Goal: Task Accomplishment & Management: Use online tool/utility

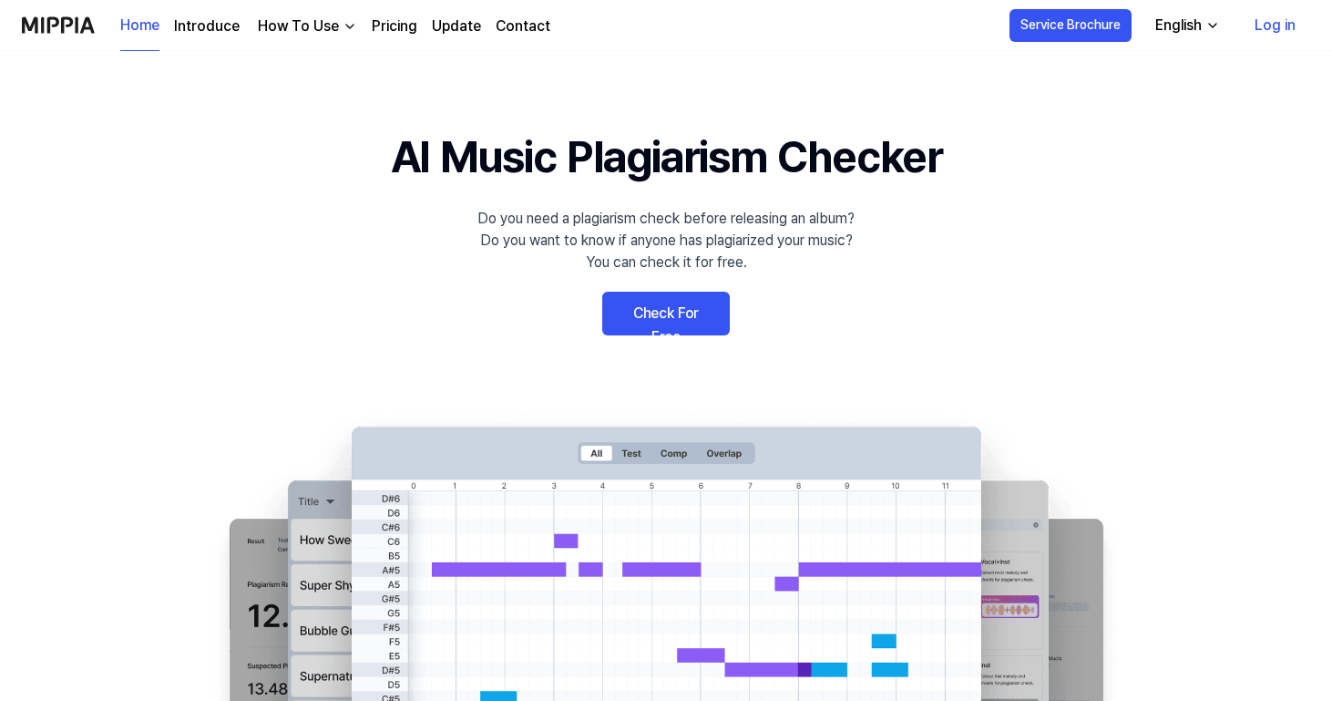
click at [1286, 31] on link "Log in" at bounding box center [1275, 25] width 70 height 51
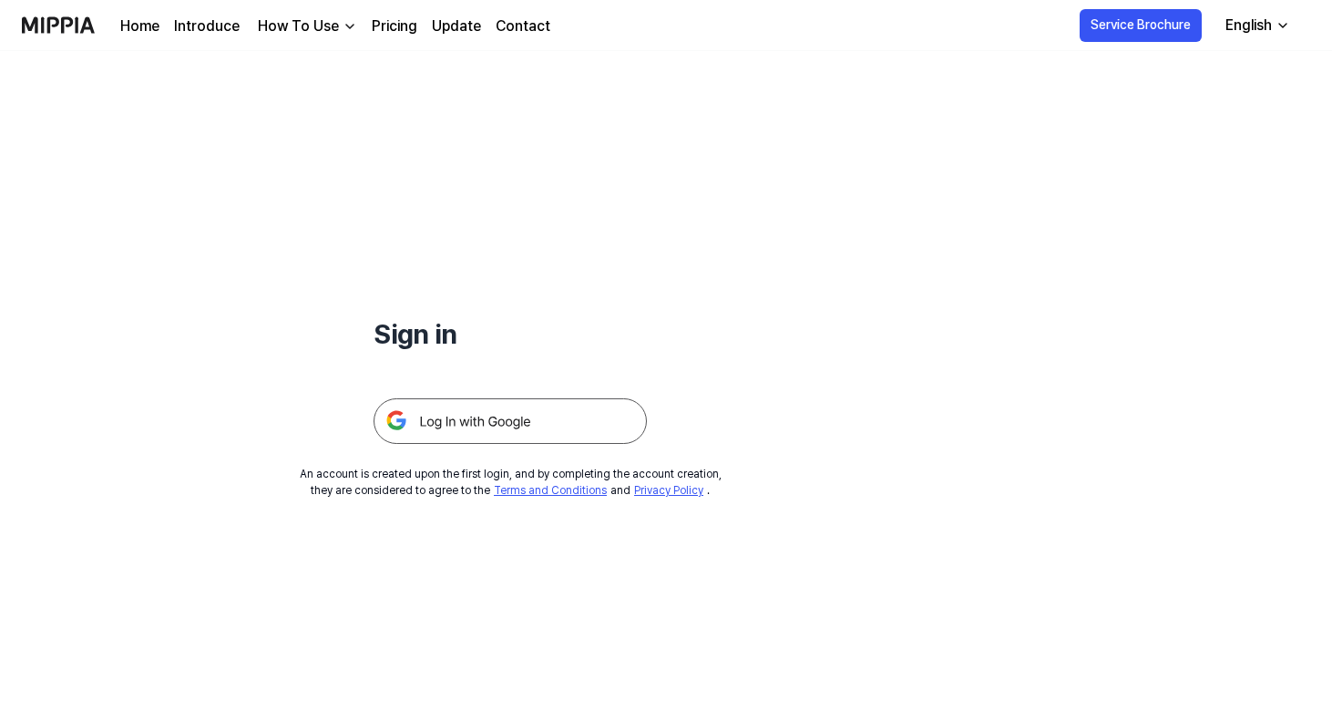
click at [532, 422] on img at bounding box center [510, 421] width 273 height 46
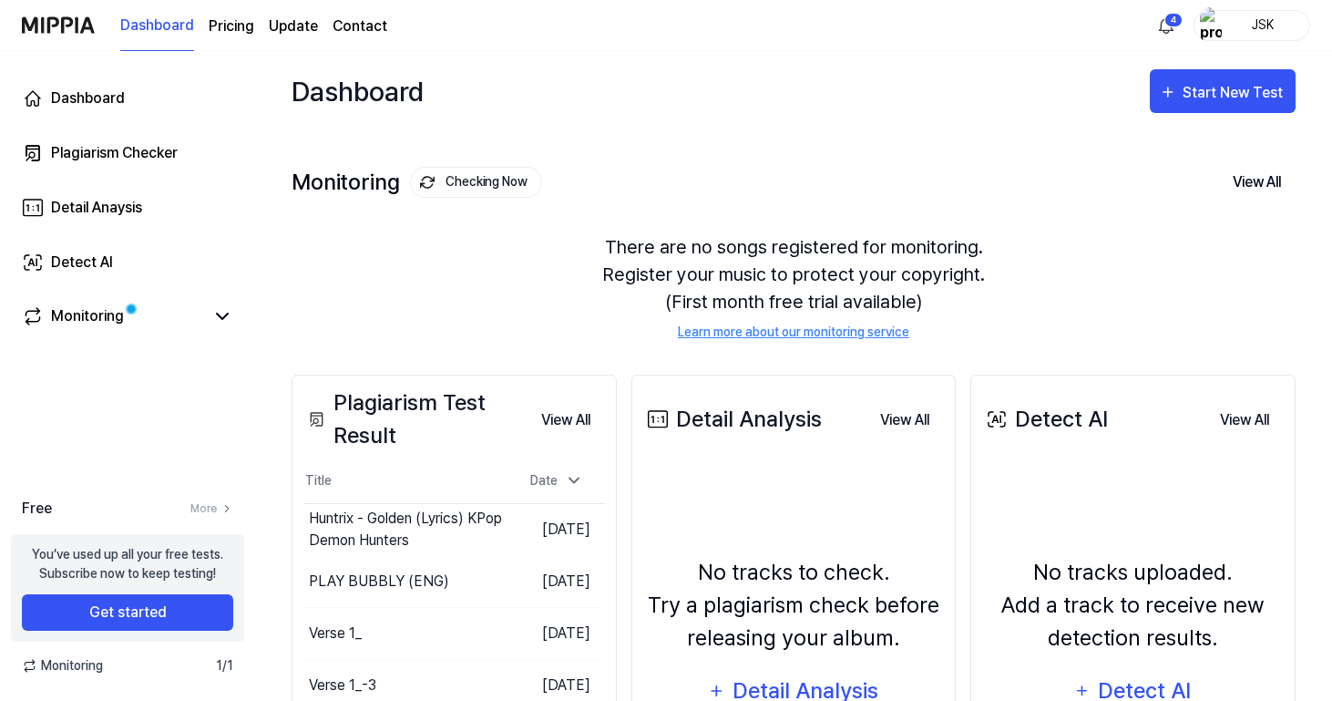
click at [1280, 15] on div "JSK" at bounding box center [1263, 25] width 71 height 20
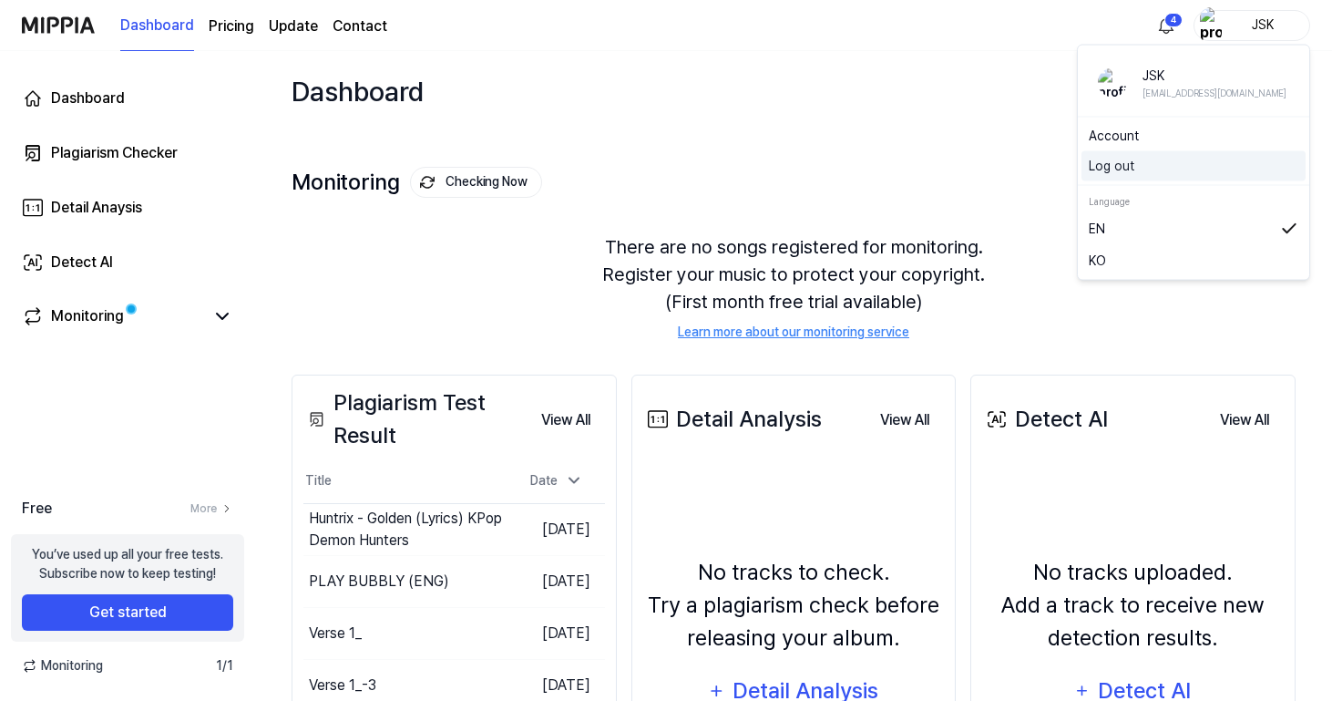
click at [1143, 168] on button "Log out" at bounding box center [1194, 166] width 210 height 19
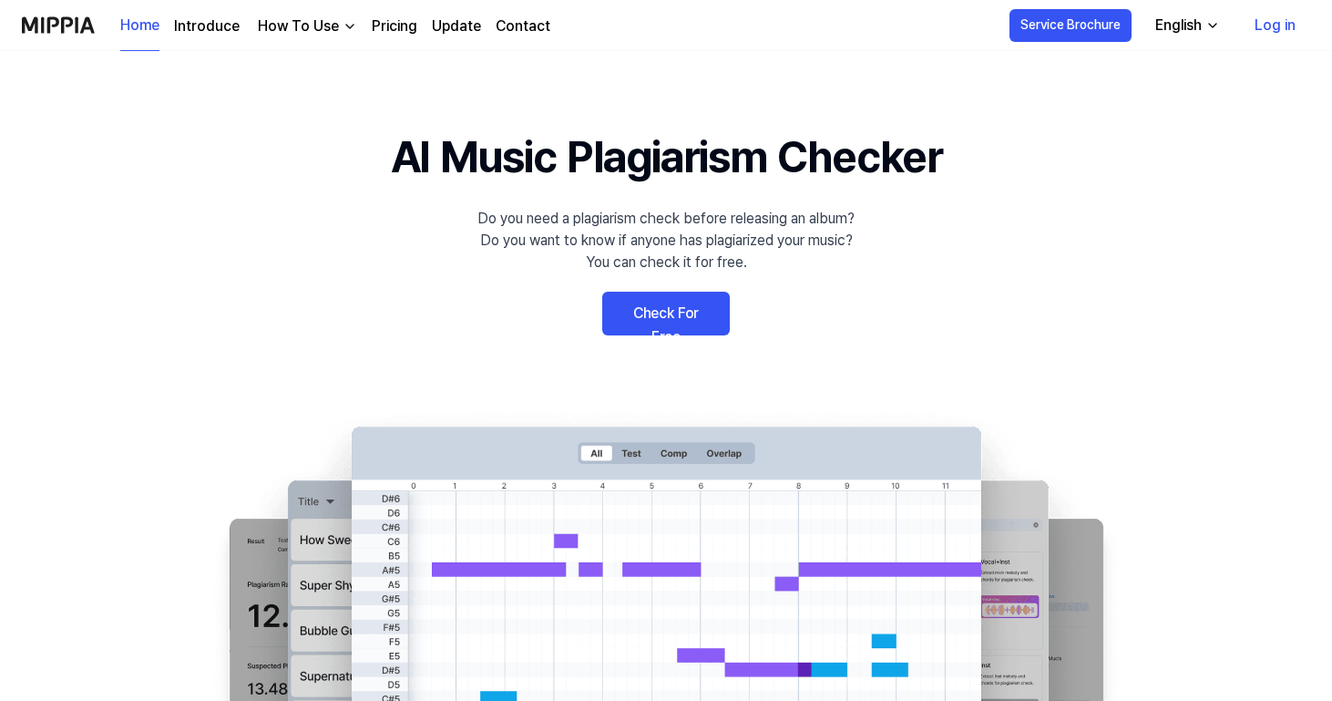
click at [1267, 28] on link "Log in" at bounding box center [1275, 25] width 70 height 51
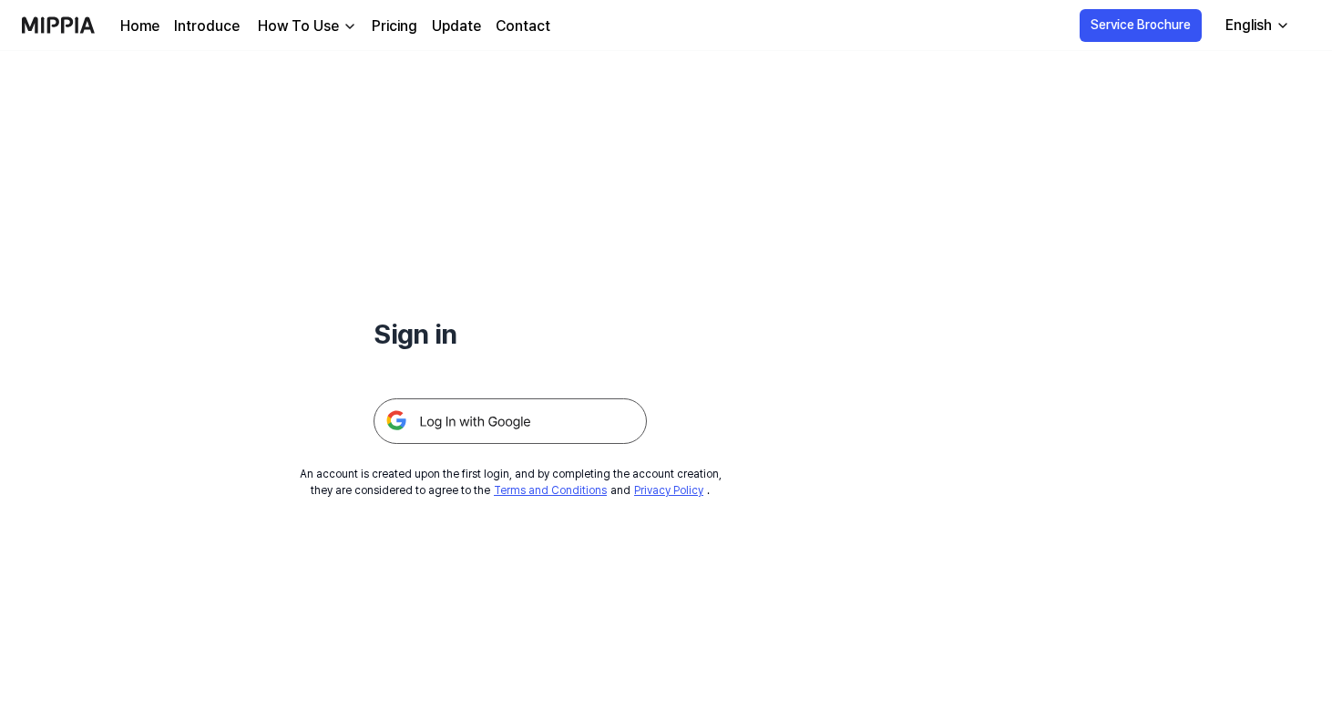
click at [575, 426] on img at bounding box center [510, 421] width 273 height 46
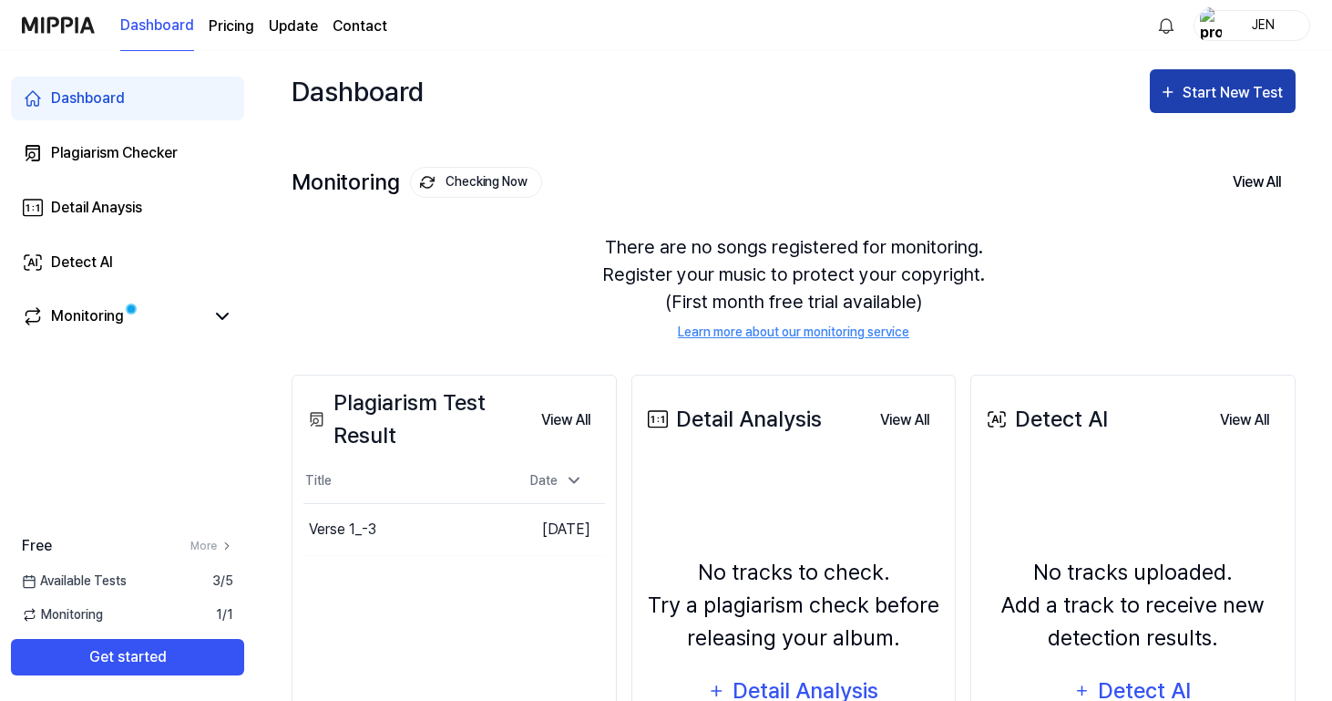
click at [1237, 97] on div "Start New Test" at bounding box center [1235, 93] width 104 height 24
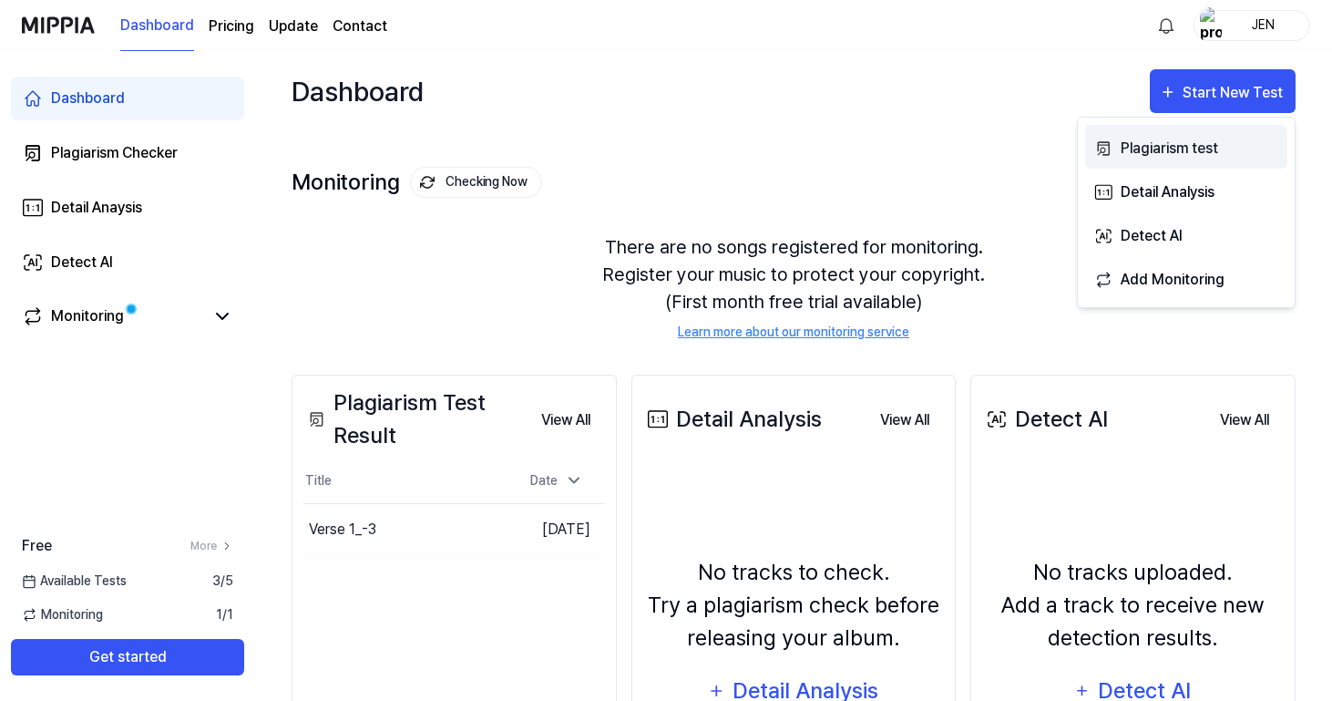
click at [1193, 150] on div "Plagiarism test" at bounding box center [1200, 149] width 159 height 24
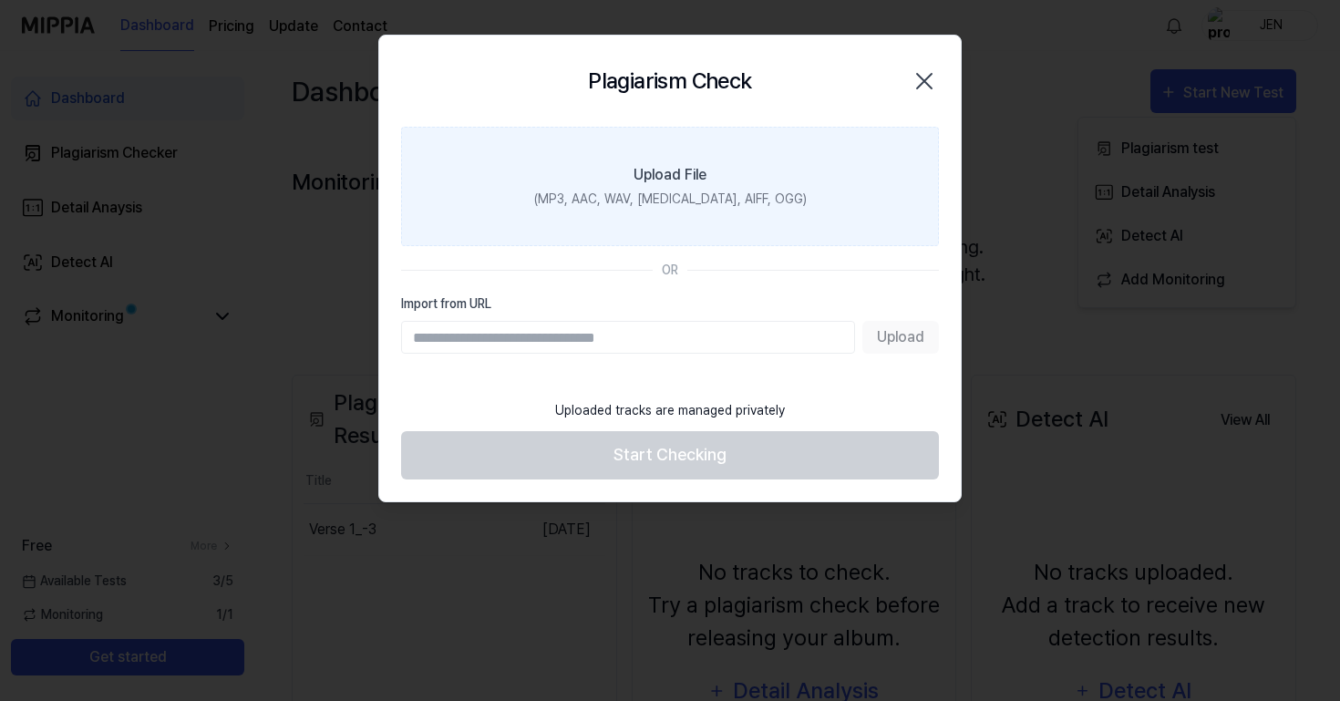
click at [694, 201] on div "(MP3, AAC, WAV, FLAC, AIFF, OGG)" at bounding box center [670, 199] width 273 height 19
click at [0, 0] on input "Upload File (MP3, AAC, WAV, FLAC, AIFF, OGG)" at bounding box center [0, 0] width 0 height 0
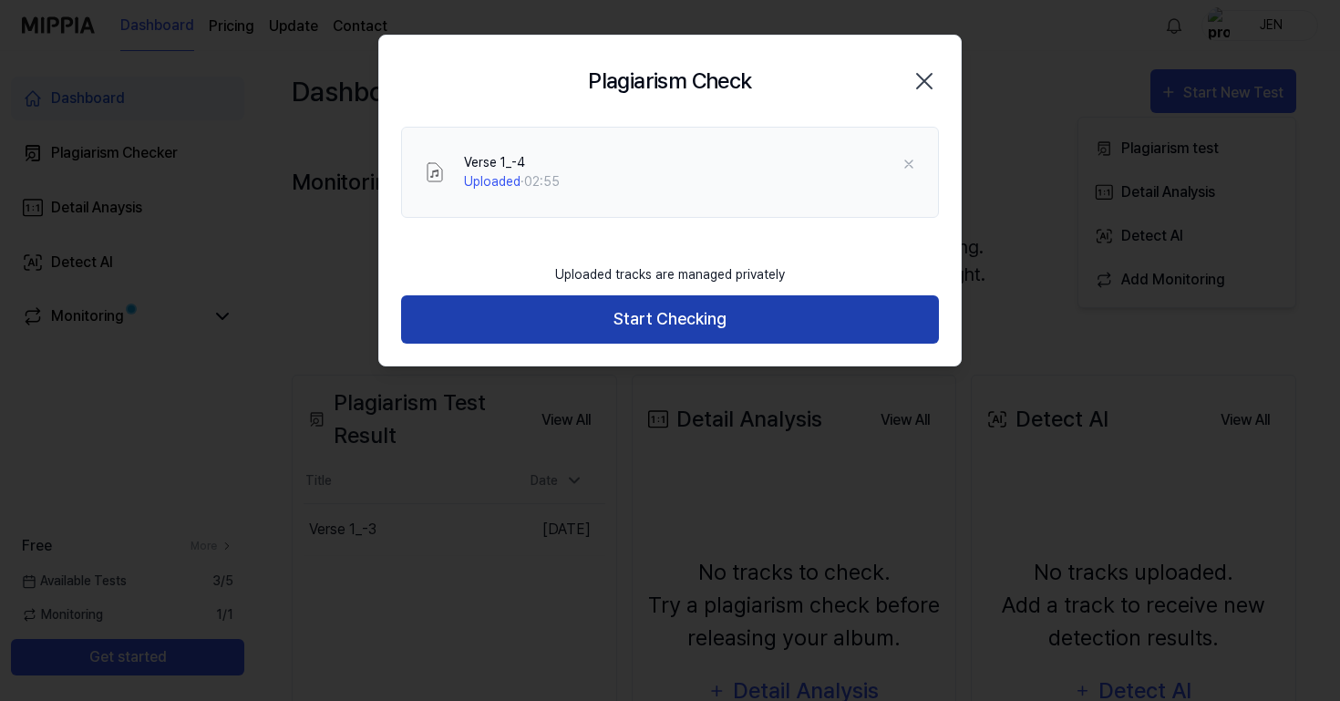
click at [859, 304] on button "Start Checking" at bounding box center [670, 319] width 538 height 48
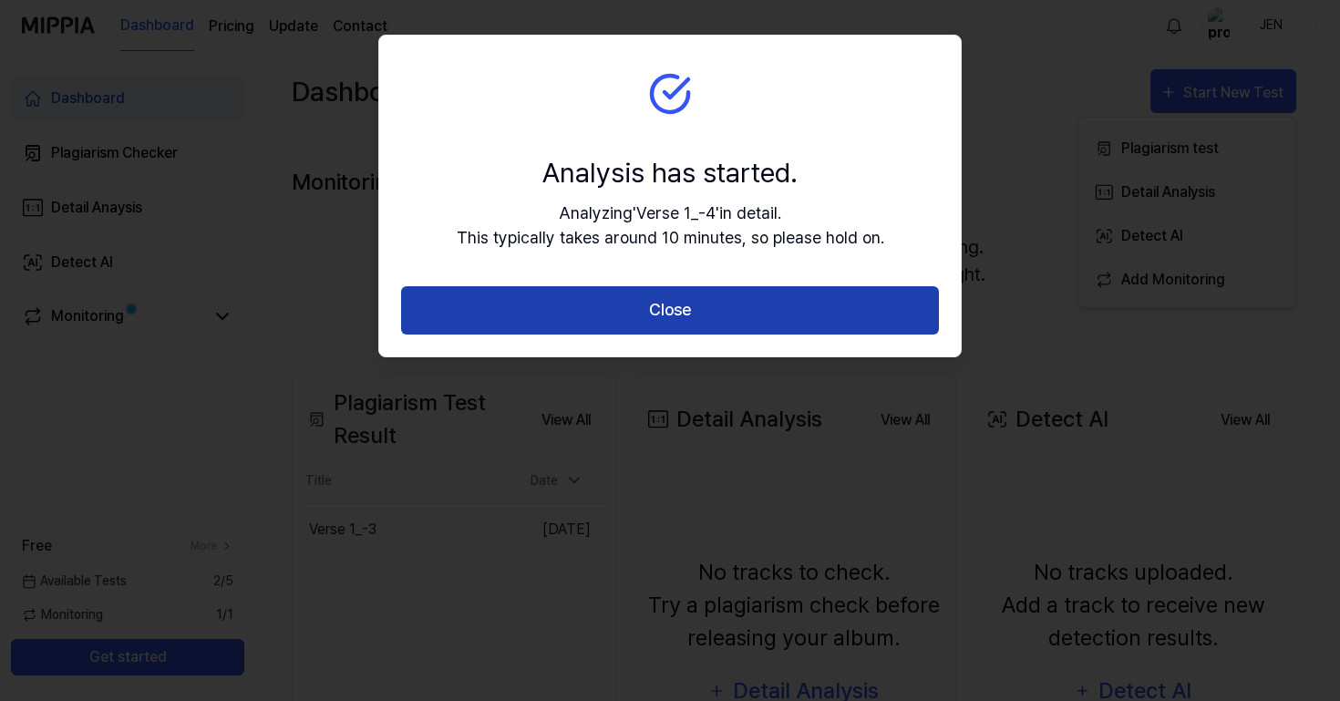
click at [859, 304] on button "Close" at bounding box center [670, 310] width 538 height 48
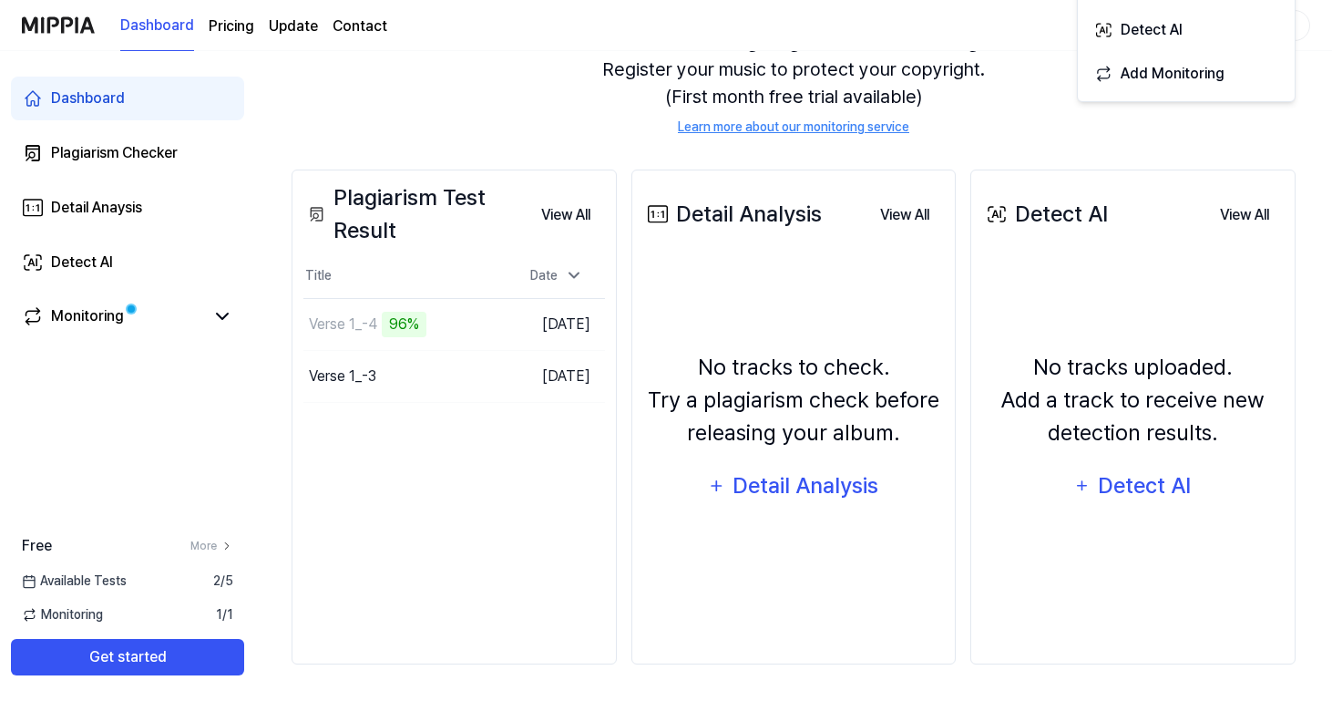
scroll to position [205, 0]
click at [458, 318] on button "Go to Results" at bounding box center [460, 324] width 98 height 29
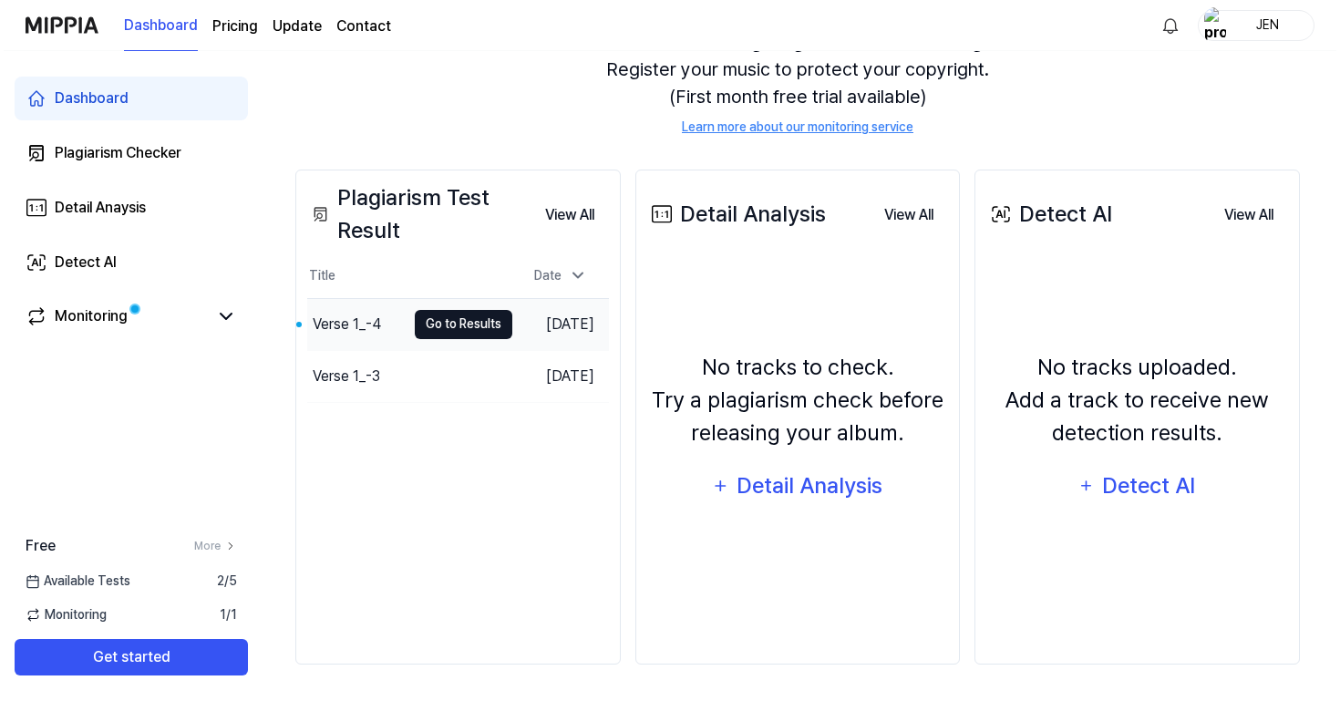
scroll to position [0, 0]
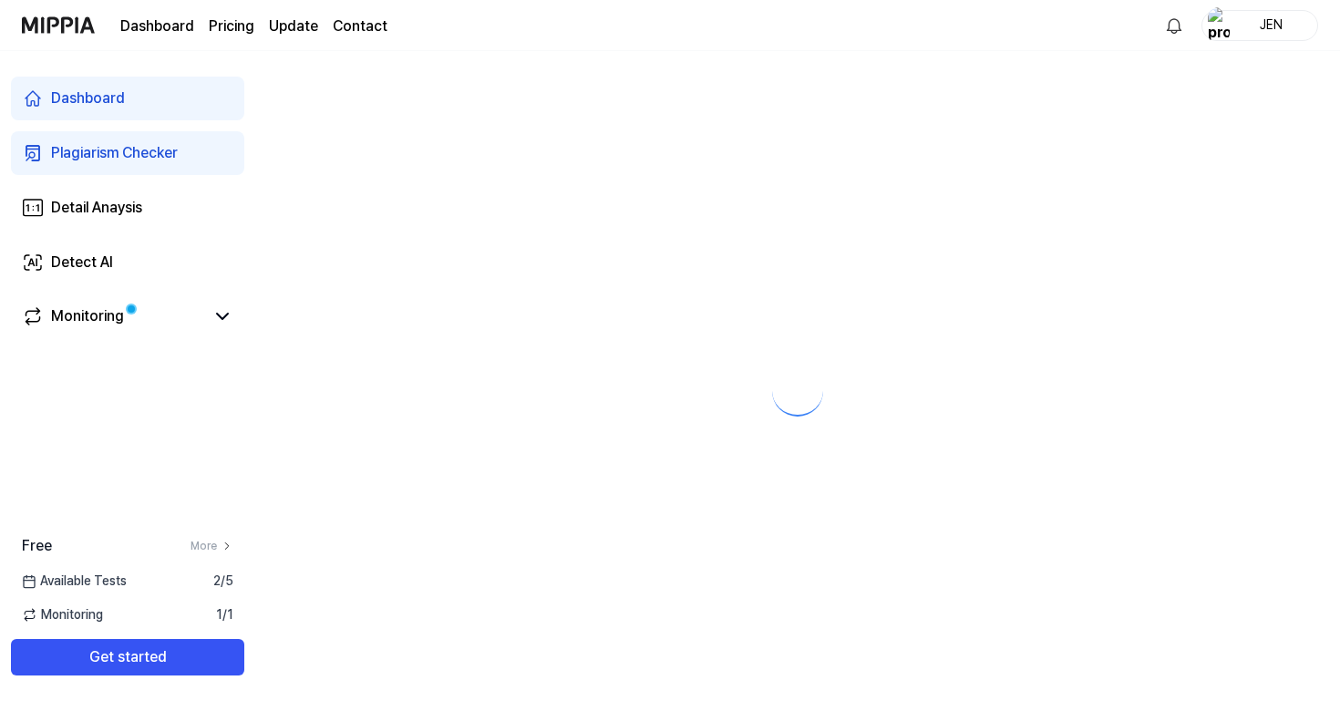
click at [458, 318] on div at bounding box center [797, 376] width 1085 height 650
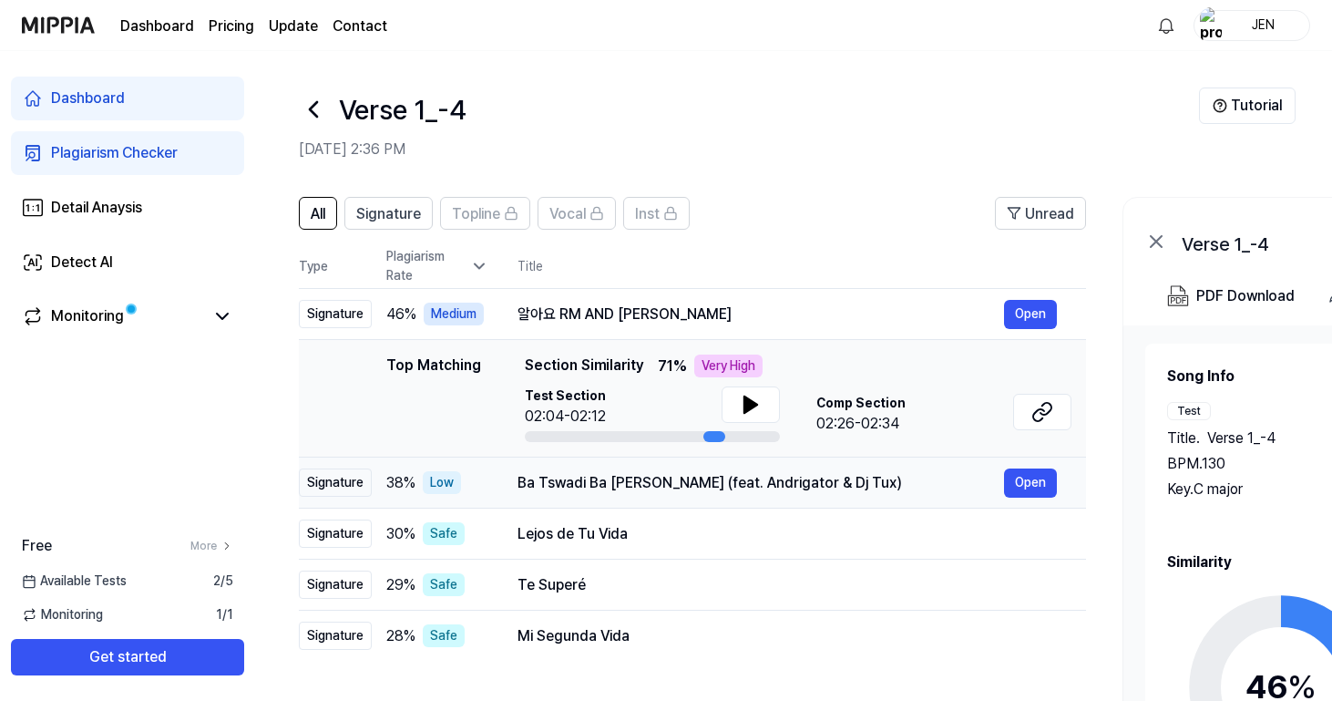
click at [466, 480] on div "38 % Low" at bounding box center [437, 482] width 102 height 23
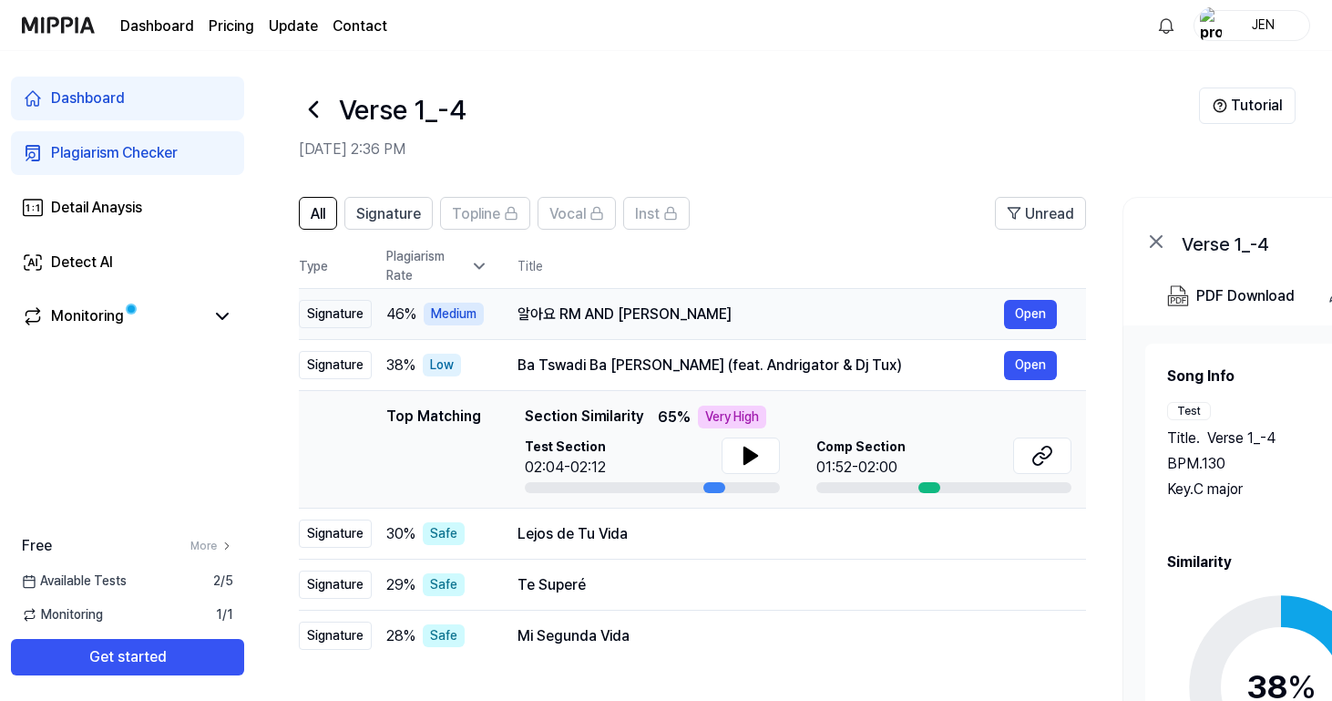
click at [499, 329] on td "알아요 RM AND JK Open" at bounding box center [788, 314] width 598 height 51
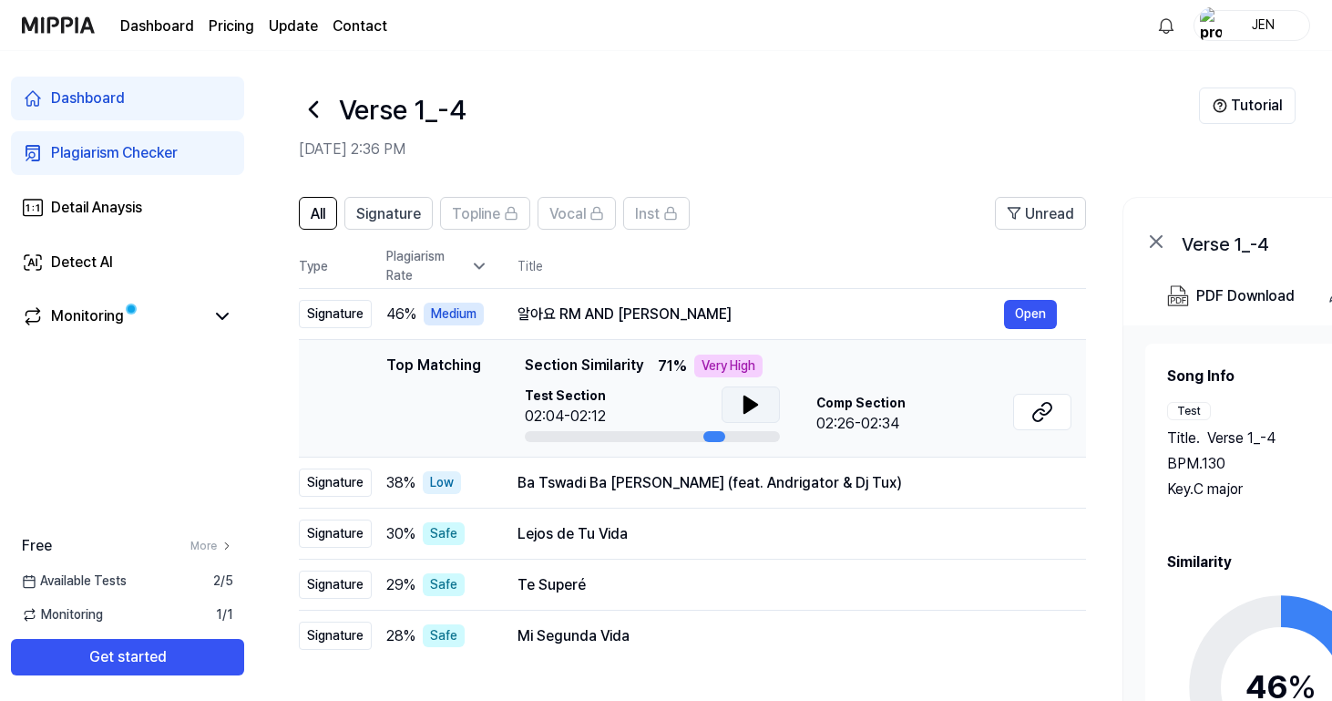
click at [746, 408] on icon at bounding box center [751, 404] width 13 height 16
click at [749, 406] on icon at bounding box center [751, 405] width 22 height 22
click at [765, 397] on button at bounding box center [751, 404] width 58 height 36
click at [763, 404] on button at bounding box center [751, 404] width 58 height 36
click at [766, 410] on button at bounding box center [751, 404] width 58 height 36
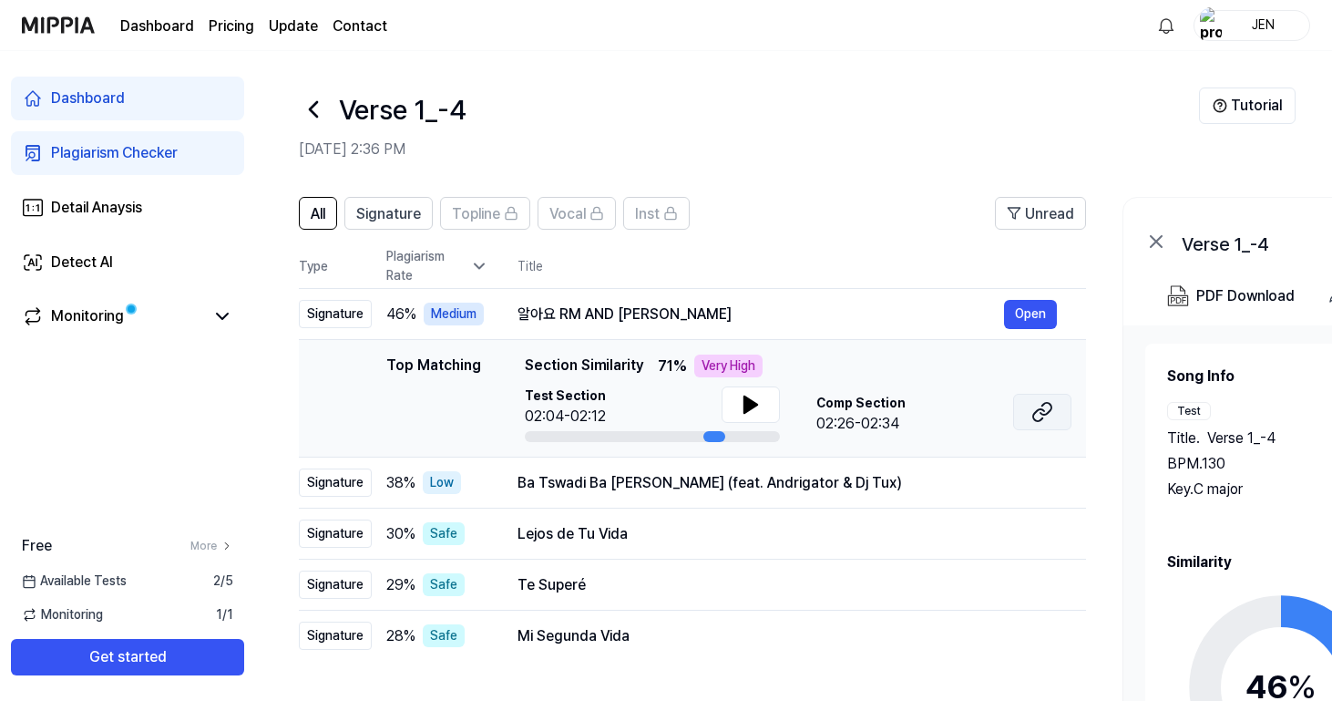
click at [1022, 415] on button at bounding box center [1042, 412] width 58 height 36
click at [743, 394] on button at bounding box center [751, 404] width 58 height 36
click at [751, 402] on icon at bounding box center [751, 404] width 13 height 16
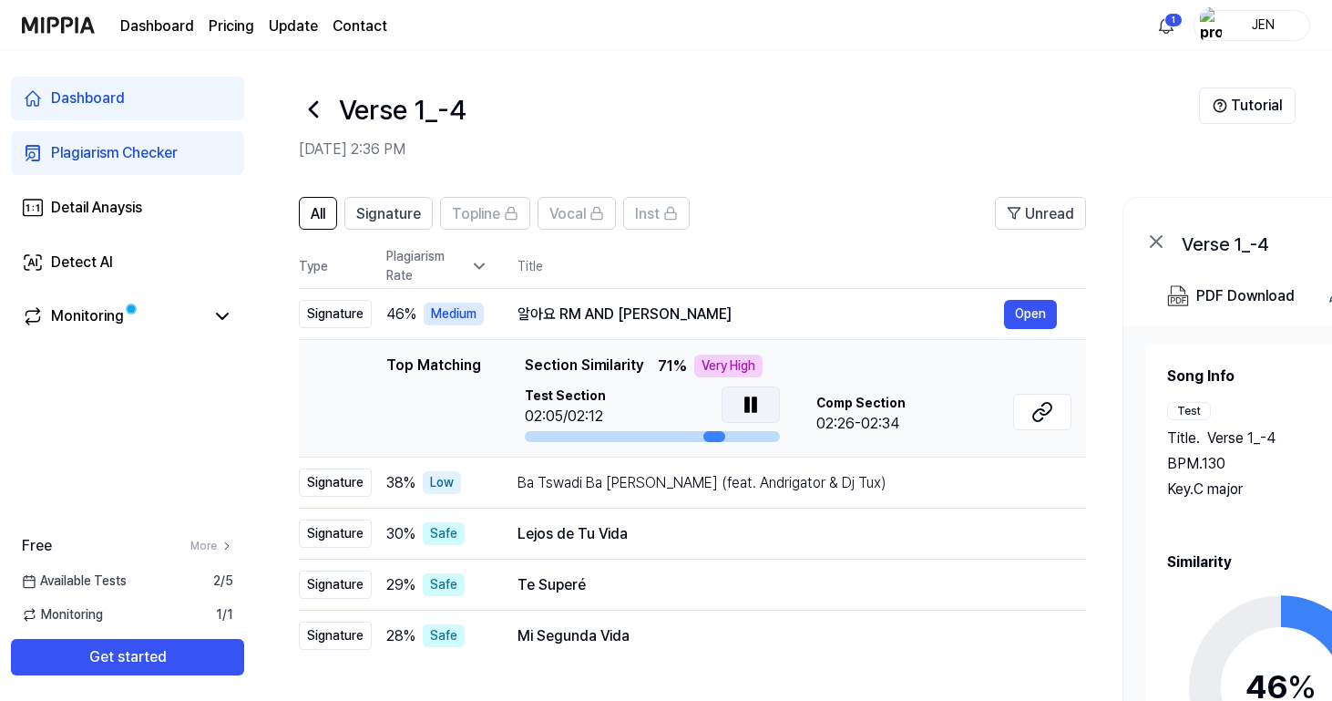
click at [749, 402] on icon at bounding box center [751, 405] width 22 height 22
click at [1038, 313] on button "Open" at bounding box center [1030, 314] width 53 height 29
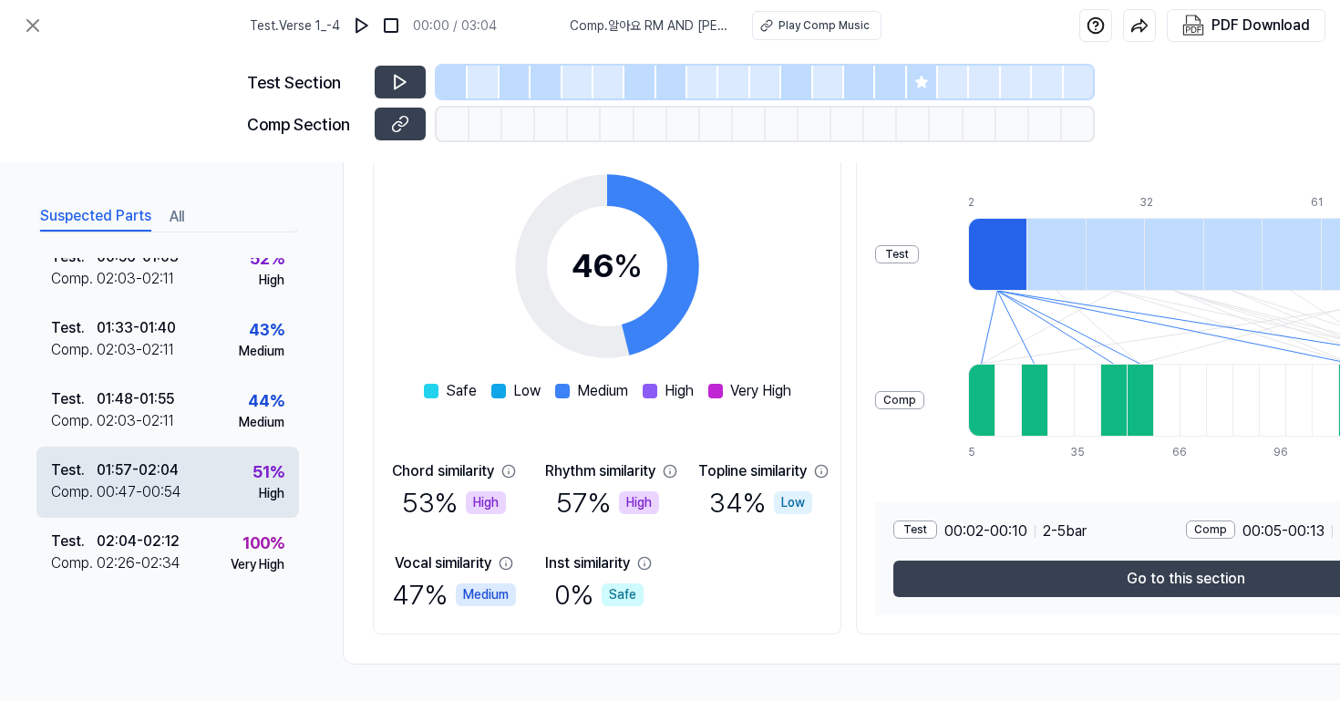
scroll to position [276, 0]
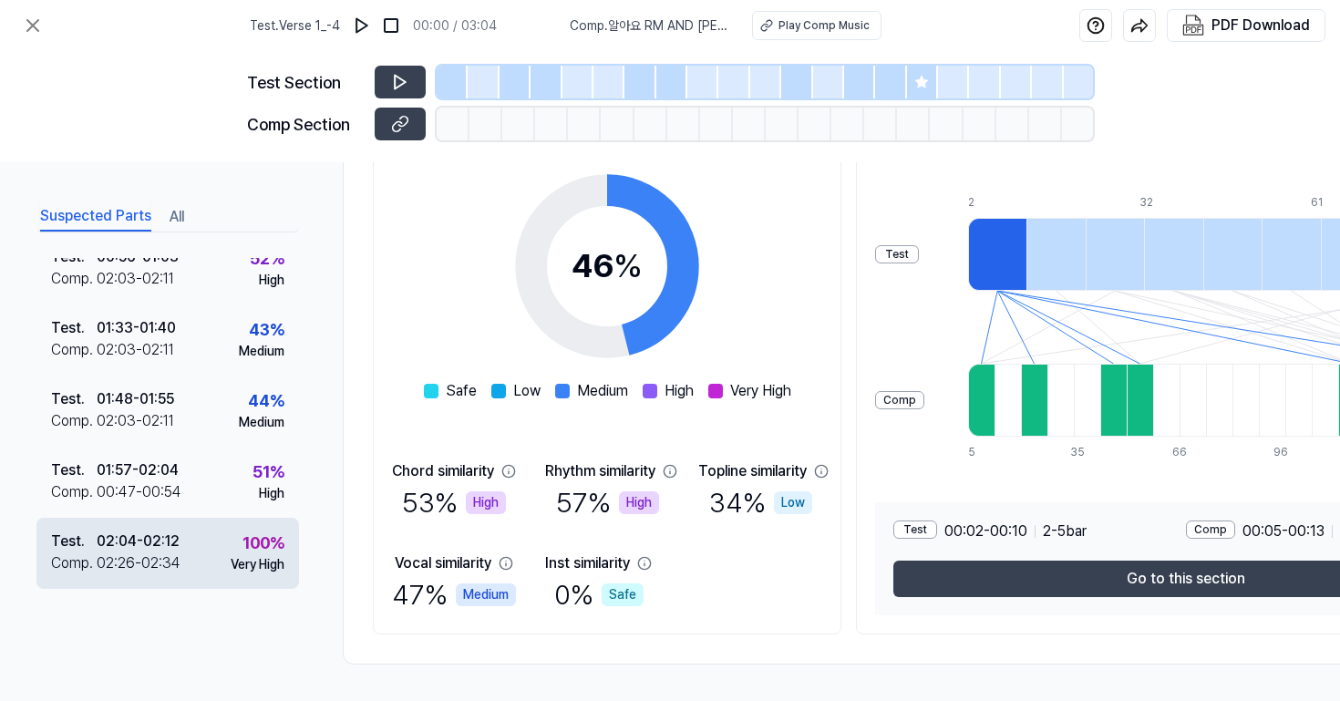
click at [206, 537] on div "Test . 02:04 - 02:12 Comp . 02:26 - 02:34 100 % Very High" at bounding box center [167, 553] width 262 height 71
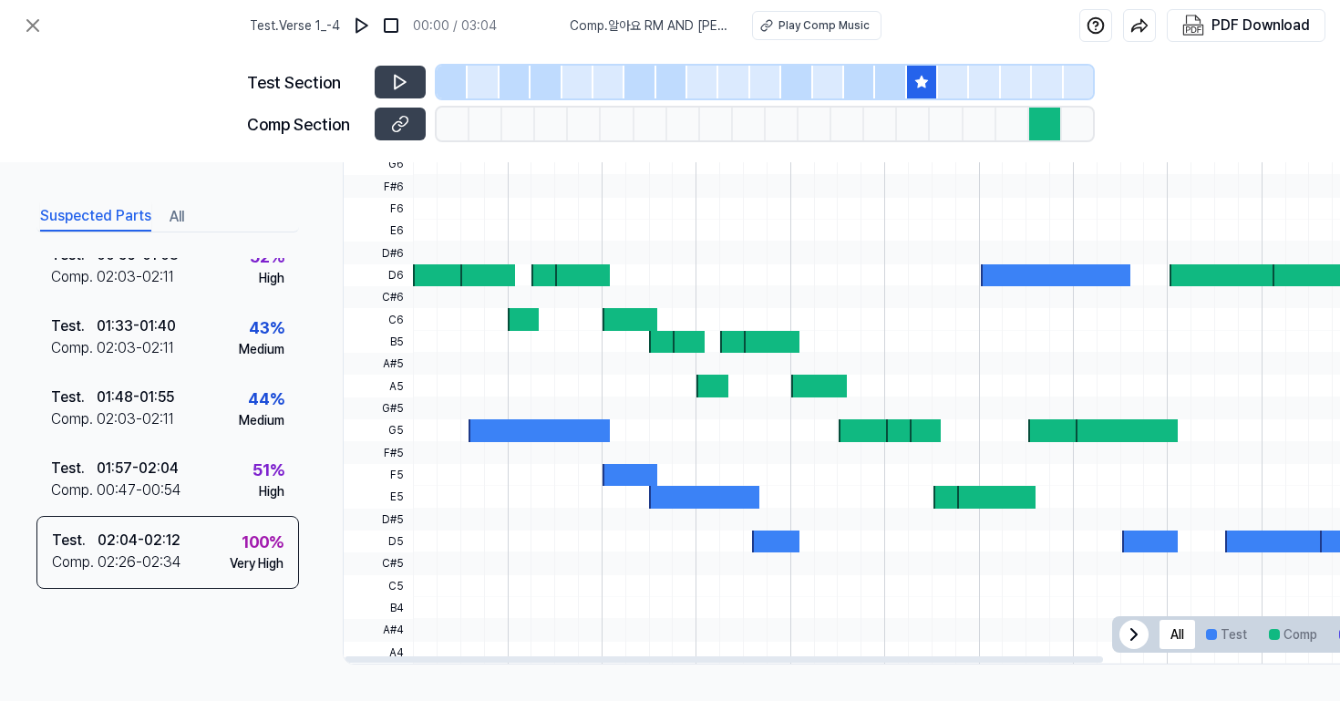
scroll to position [557, 0]
click at [394, 86] on icon at bounding box center [400, 82] width 18 height 18
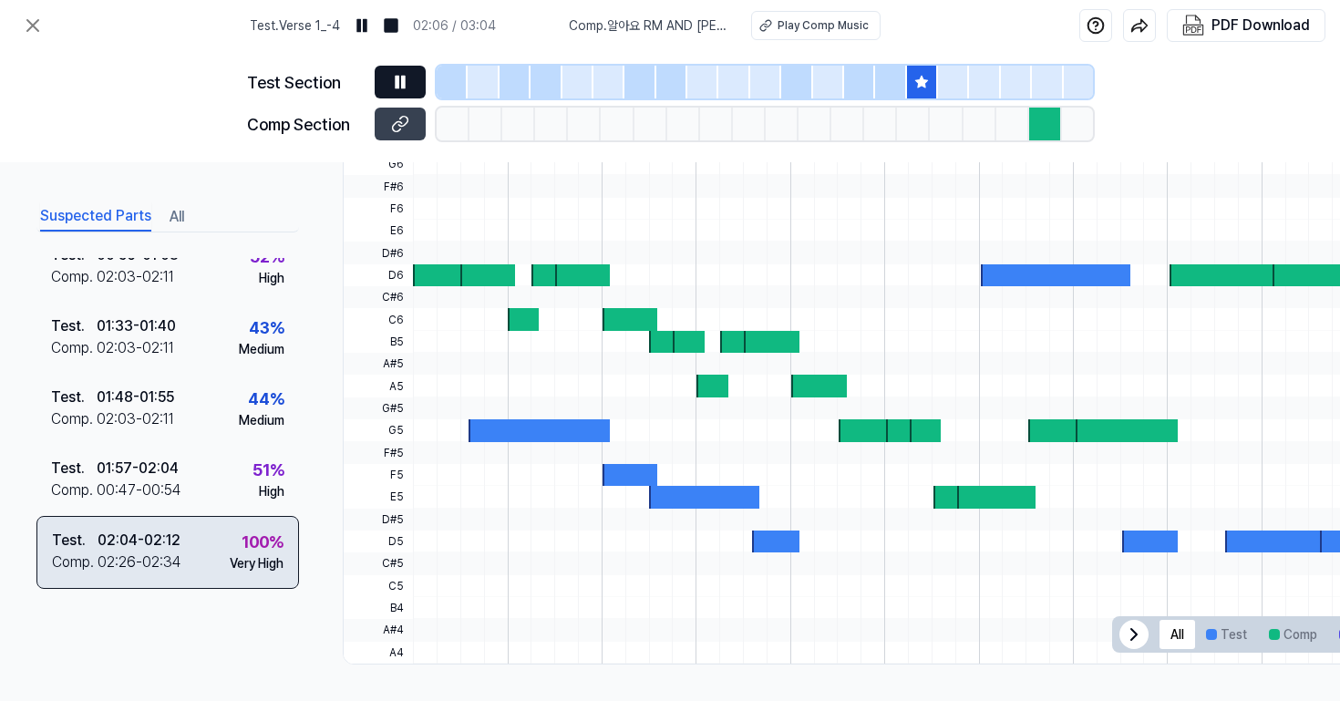
scroll to position [370, 0]
click at [201, 531] on div "Test . 02:04 - 02:12 Comp . 02:26 - 02:34 100 % Very High" at bounding box center [167, 552] width 262 height 73
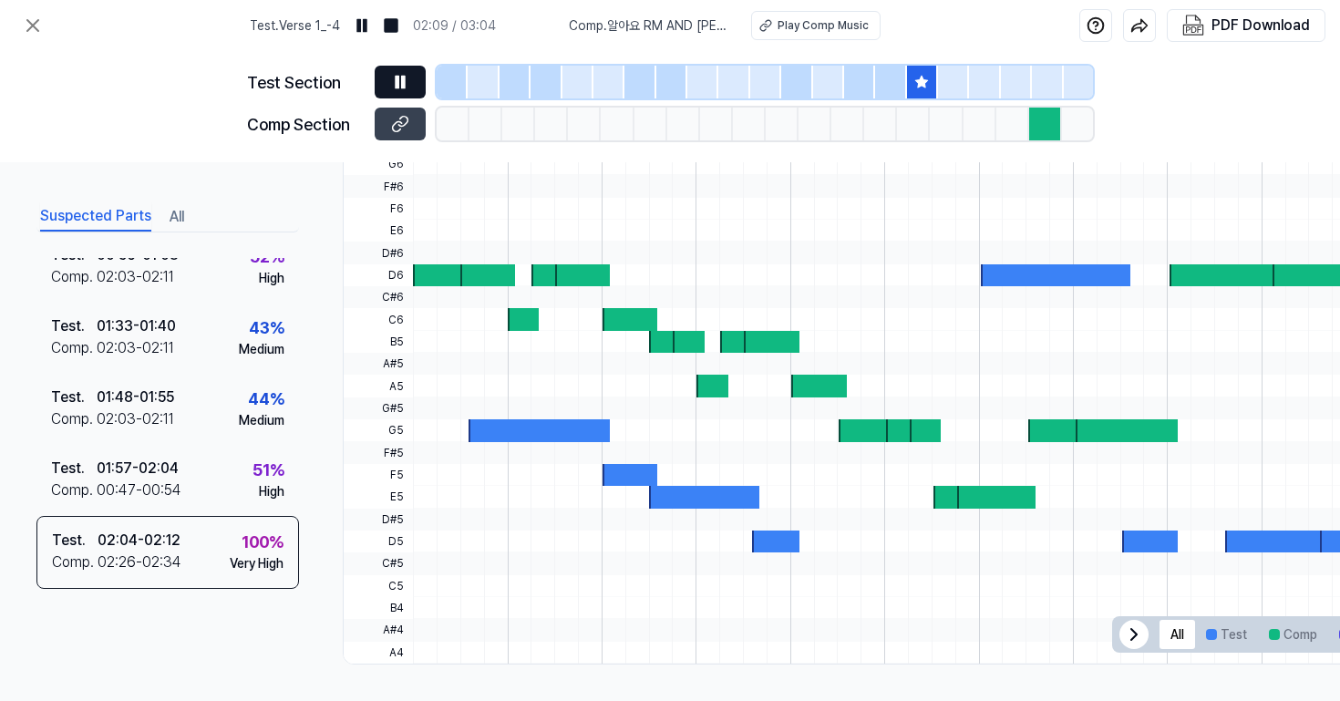
click at [404, 79] on icon at bounding box center [403, 82] width 3 height 12
click at [393, 129] on icon at bounding box center [397, 126] width 9 height 10
click at [404, 74] on icon at bounding box center [400, 82] width 18 height 18
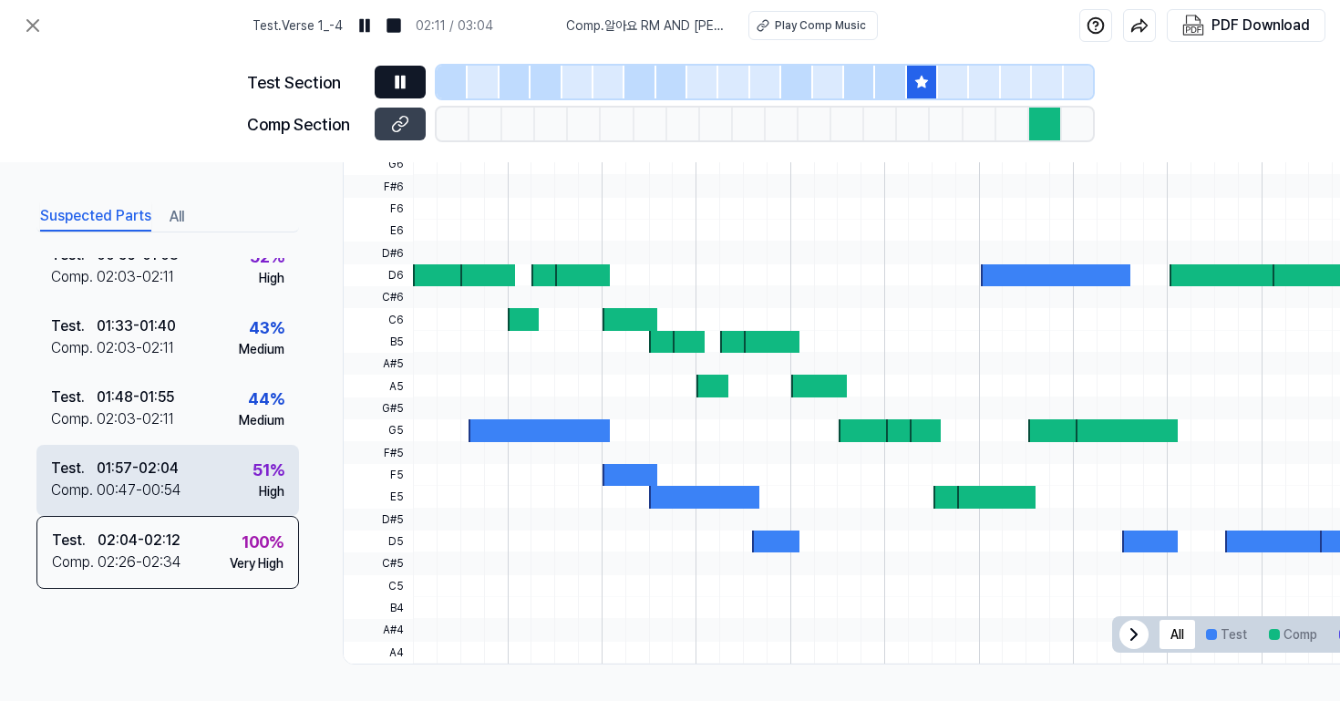
click at [135, 479] on div "00:47 - 00:54" at bounding box center [139, 490] width 85 height 22
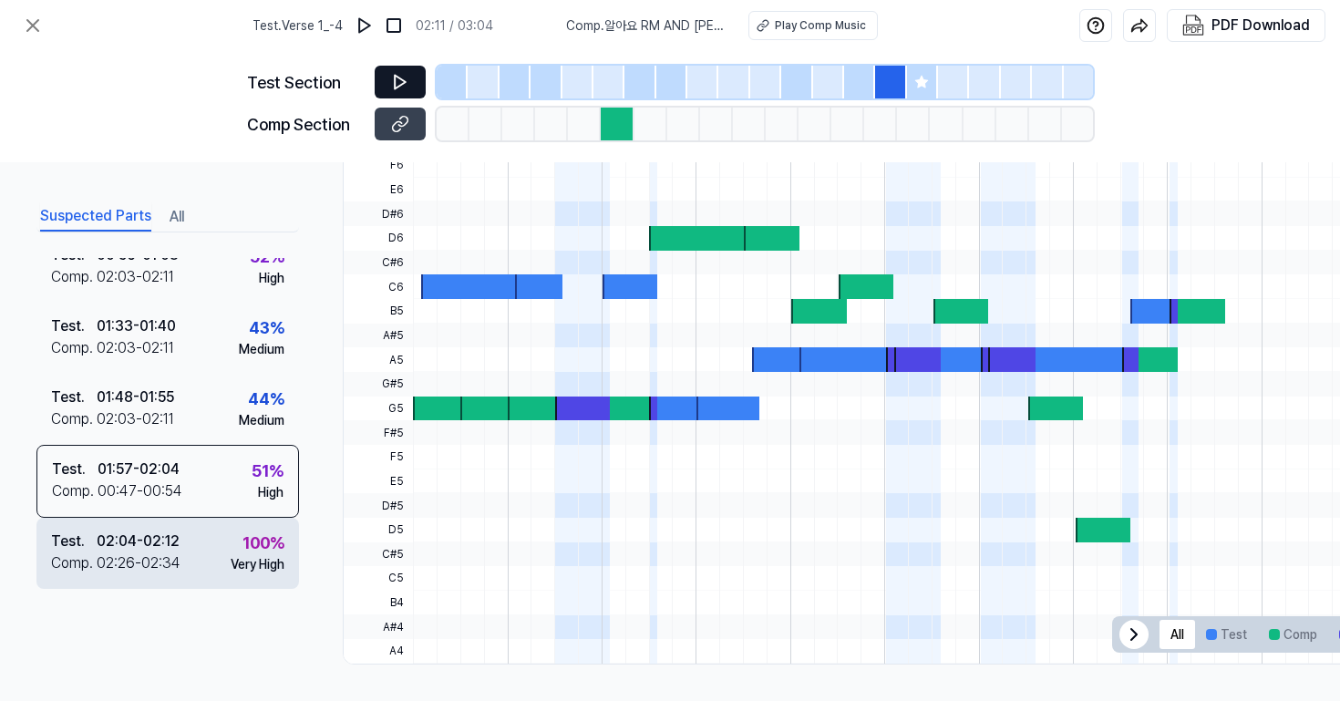
click at [172, 531] on div "02:04 - 02:12" at bounding box center [138, 541] width 83 height 22
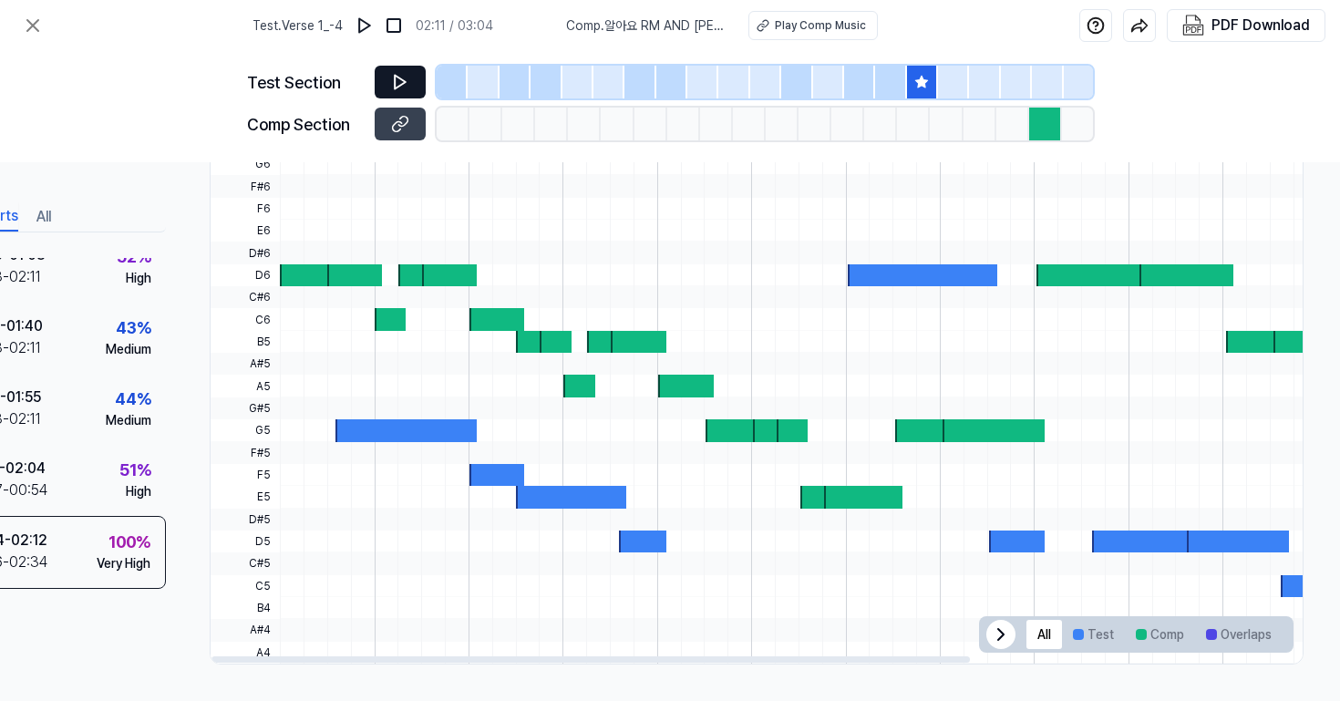
scroll to position [0, 0]
click at [392, 80] on icon at bounding box center [400, 82] width 18 height 18
click at [398, 79] on icon at bounding box center [397, 82] width 3 height 12
click at [396, 71] on button at bounding box center [400, 82] width 51 height 33
click at [396, 75] on icon at bounding box center [400, 82] width 18 height 18
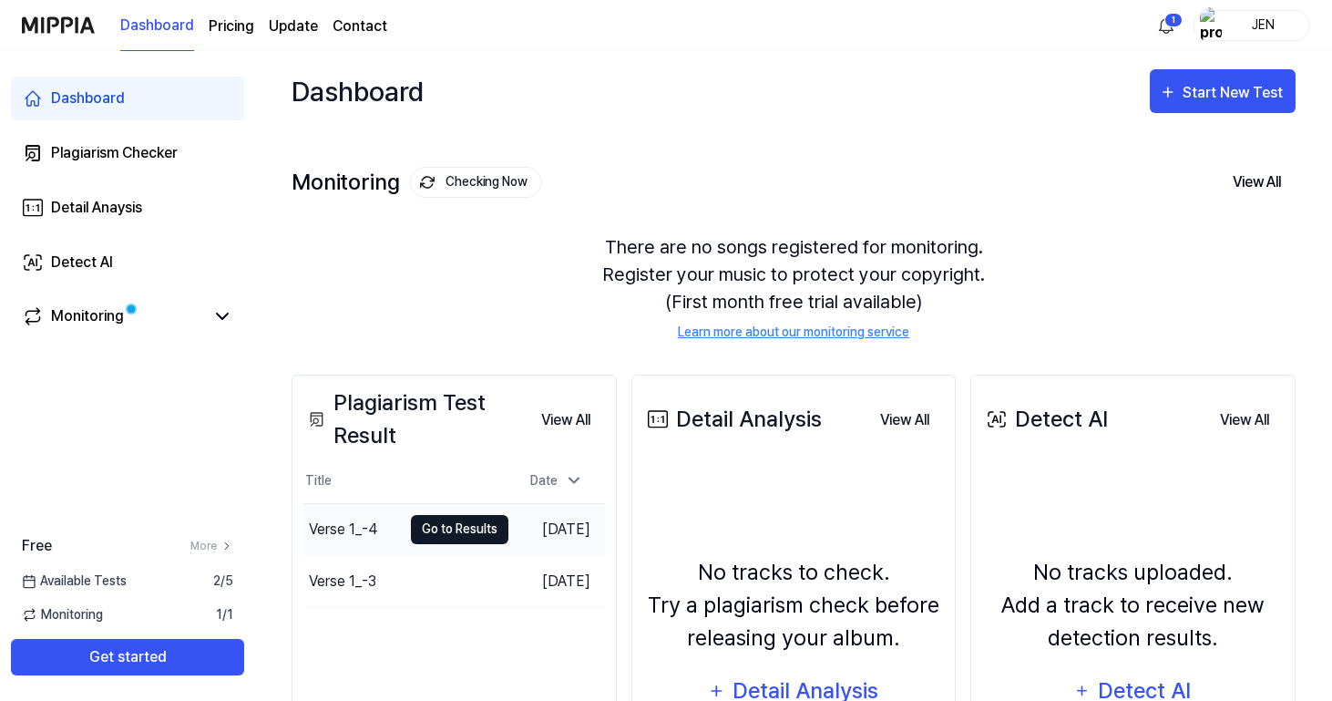
click at [411, 531] on button "Go to Results" at bounding box center [460, 529] width 98 height 29
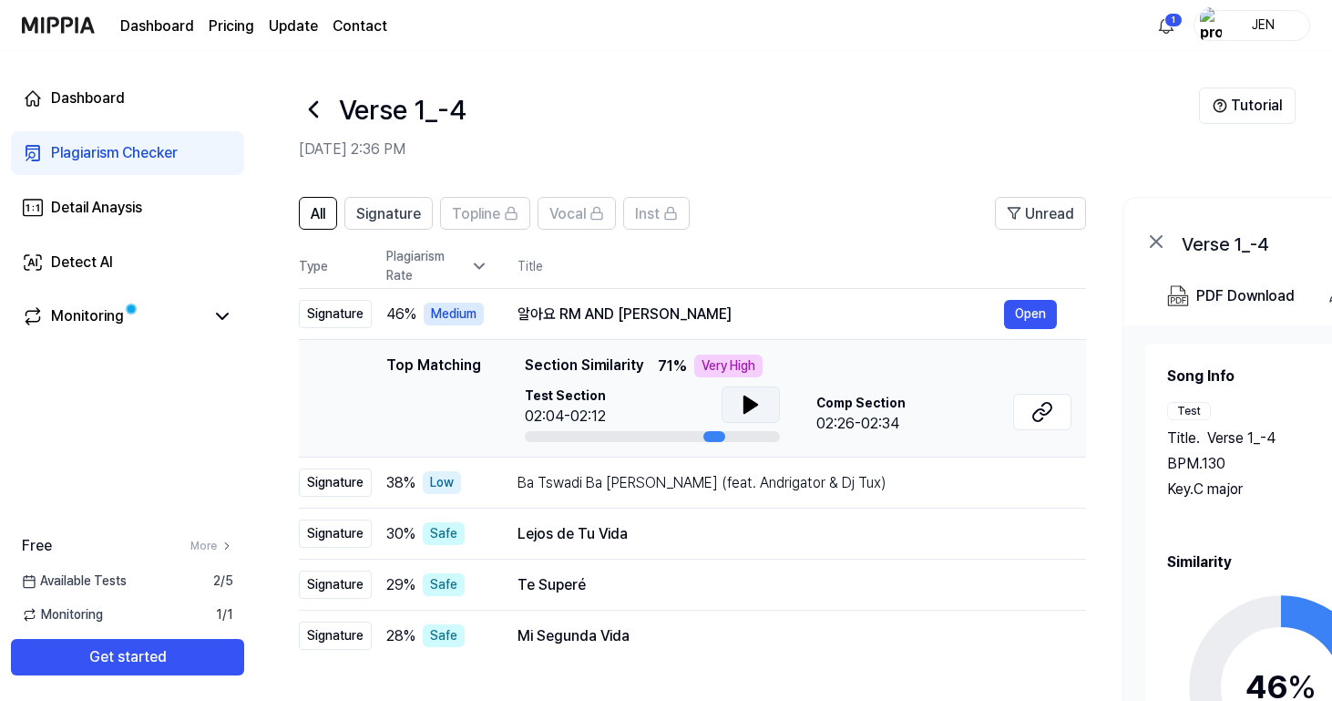
click at [750, 417] on button at bounding box center [751, 404] width 58 height 36
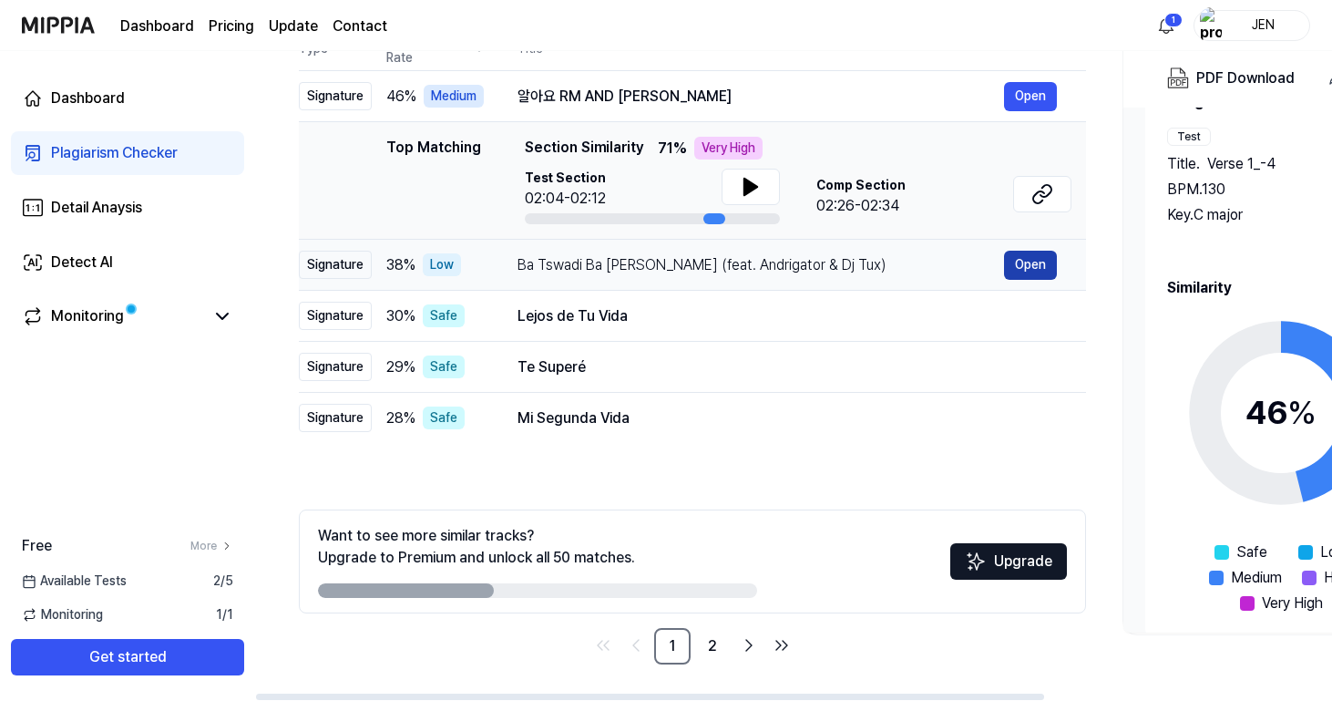
click at [1013, 261] on button "Open" at bounding box center [1030, 265] width 53 height 29
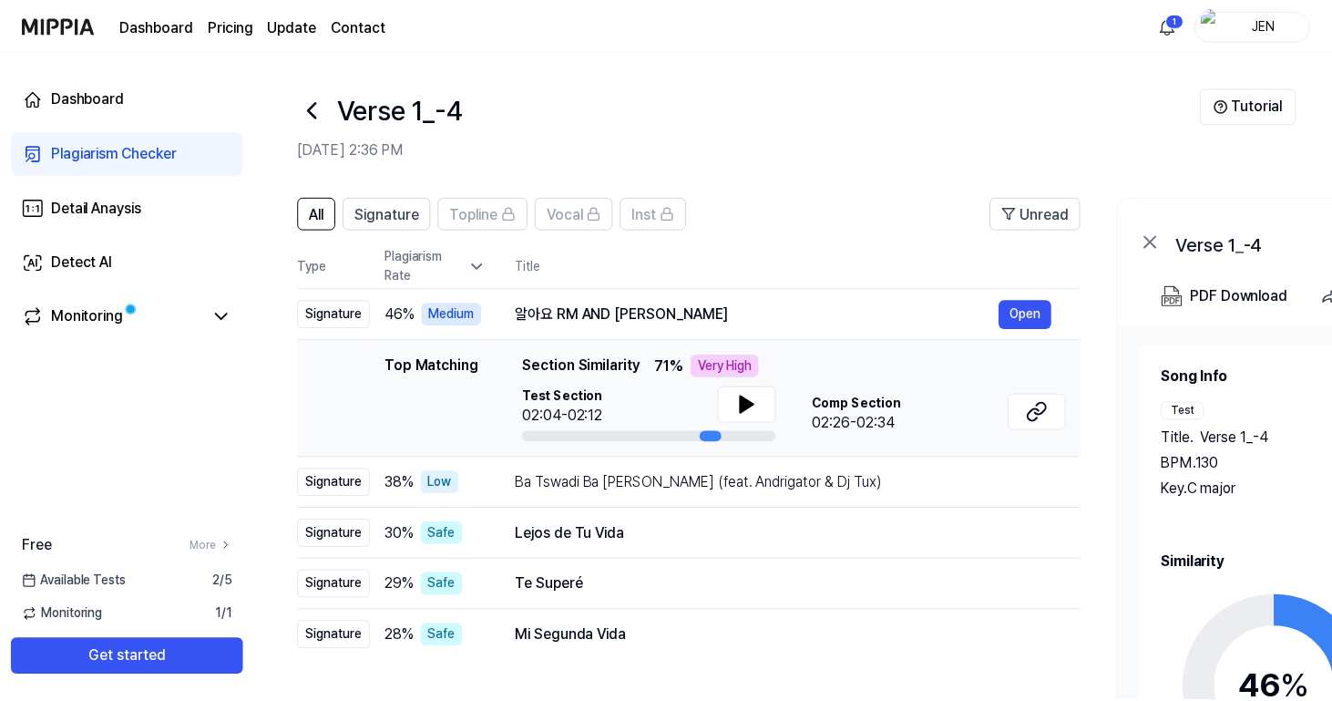
scroll to position [218, 0]
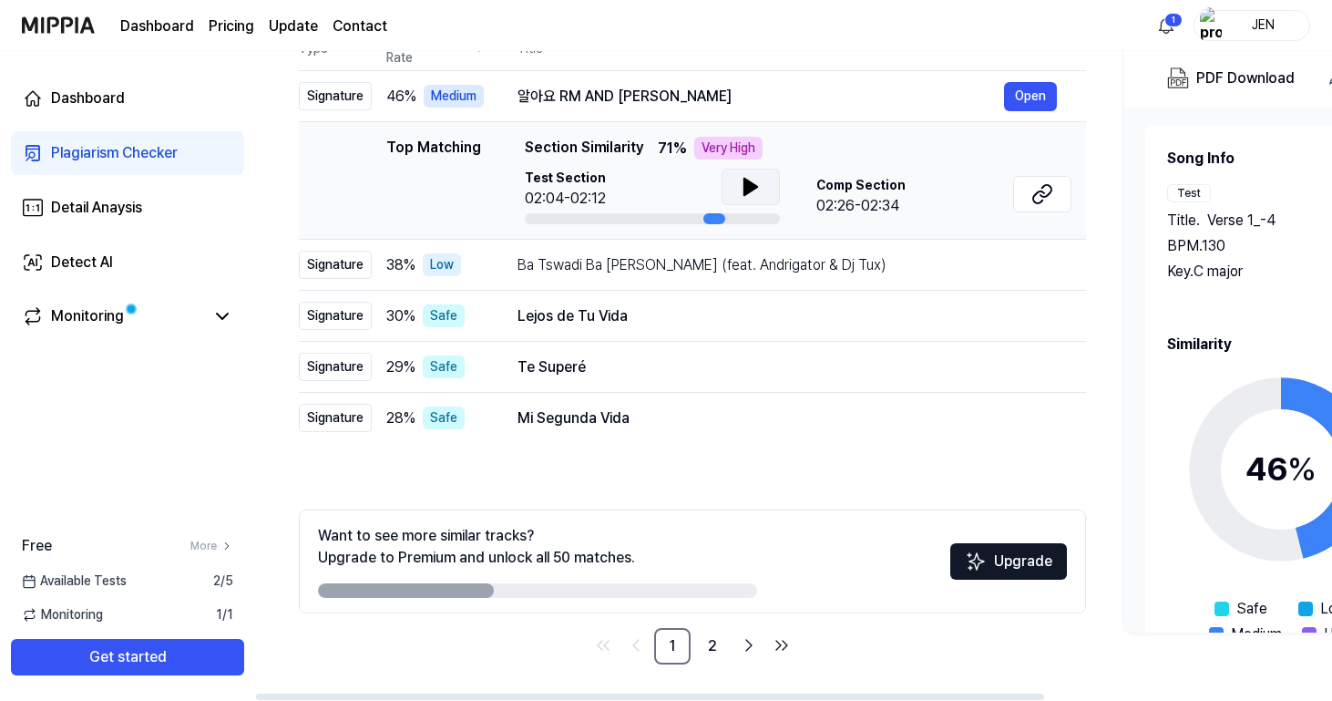
click at [745, 194] on icon at bounding box center [751, 187] width 13 height 16
click at [1057, 196] on button at bounding box center [1042, 194] width 58 height 36
click at [753, 190] on icon at bounding box center [755, 187] width 4 height 15
click at [724, 271] on div "Ba Tswadi Ba [PERSON_NAME] (feat. Andrigator & Dj Tux)" at bounding box center [761, 265] width 487 height 22
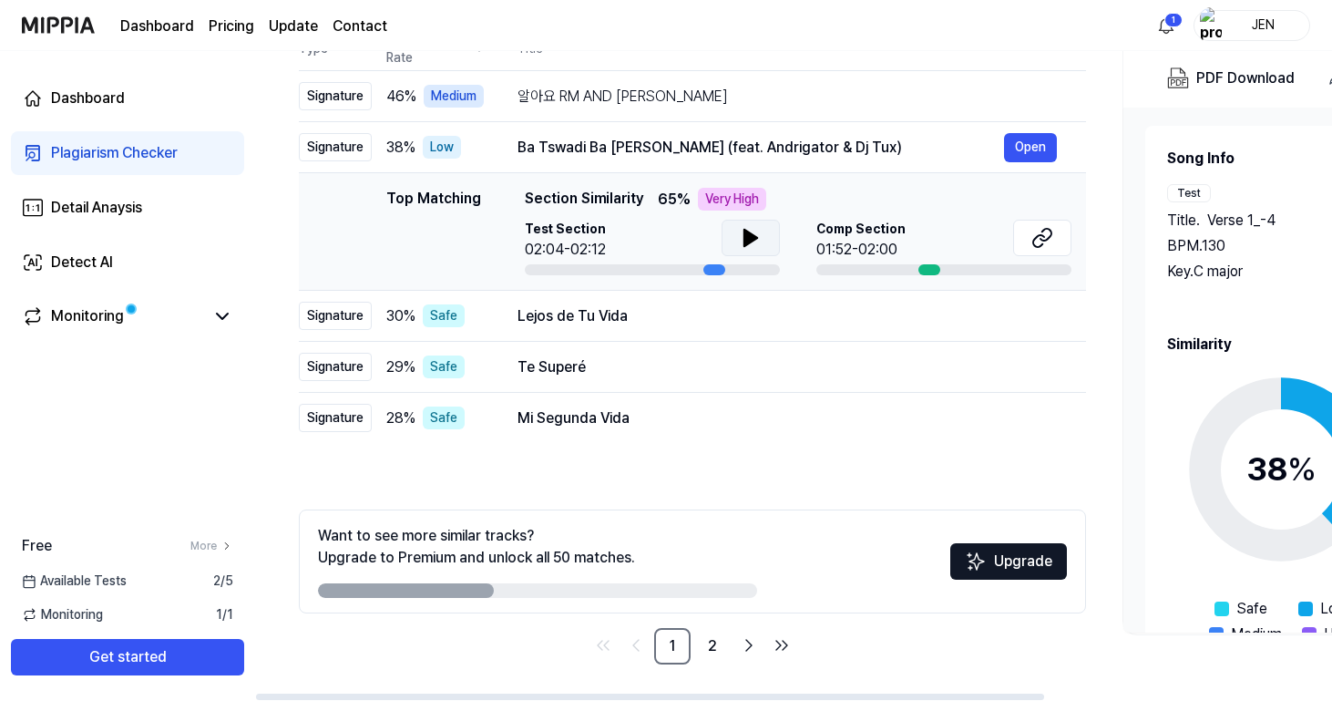
click at [740, 231] on icon at bounding box center [751, 238] width 22 height 22
click at [758, 233] on icon at bounding box center [751, 238] width 22 height 22
click at [1053, 238] on icon at bounding box center [1043, 238] width 22 height 22
click at [746, 248] on icon at bounding box center [751, 238] width 22 height 22
click at [754, 243] on icon at bounding box center [755, 238] width 4 height 15
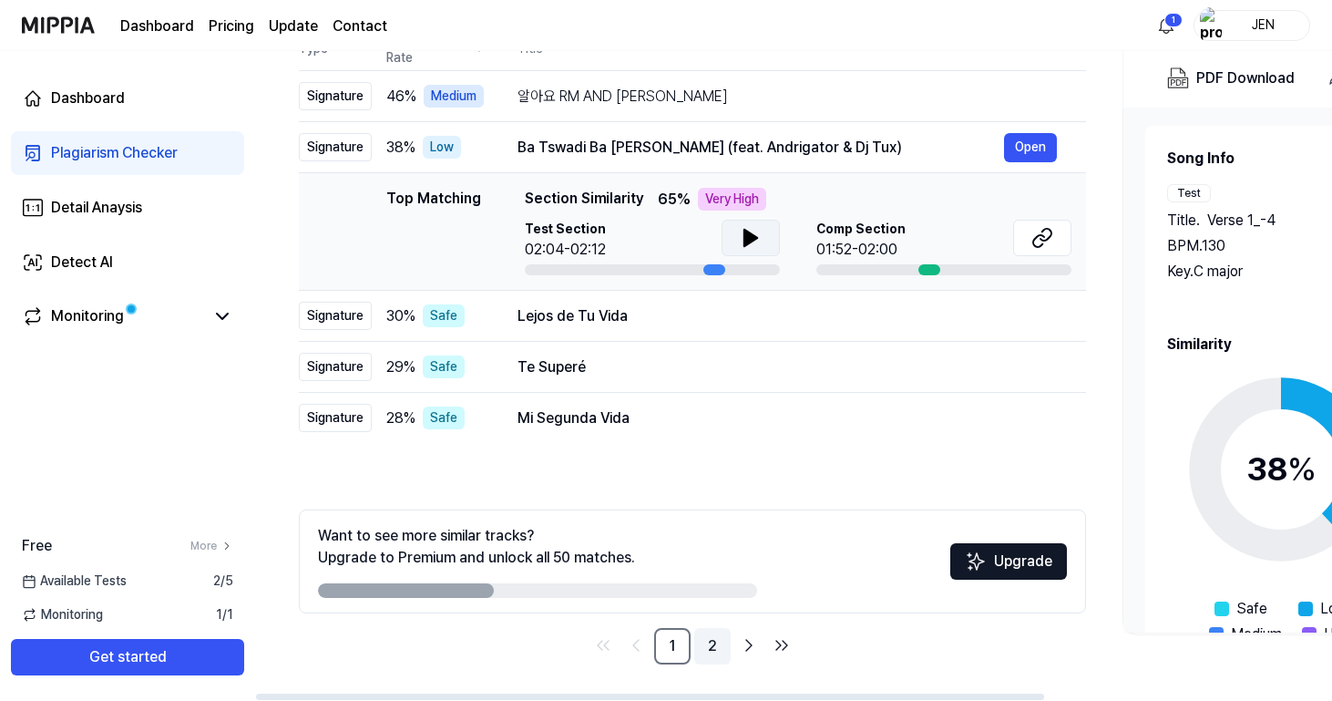
click at [718, 643] on link "2" at bounding box center [712, 646] width 36 height 36
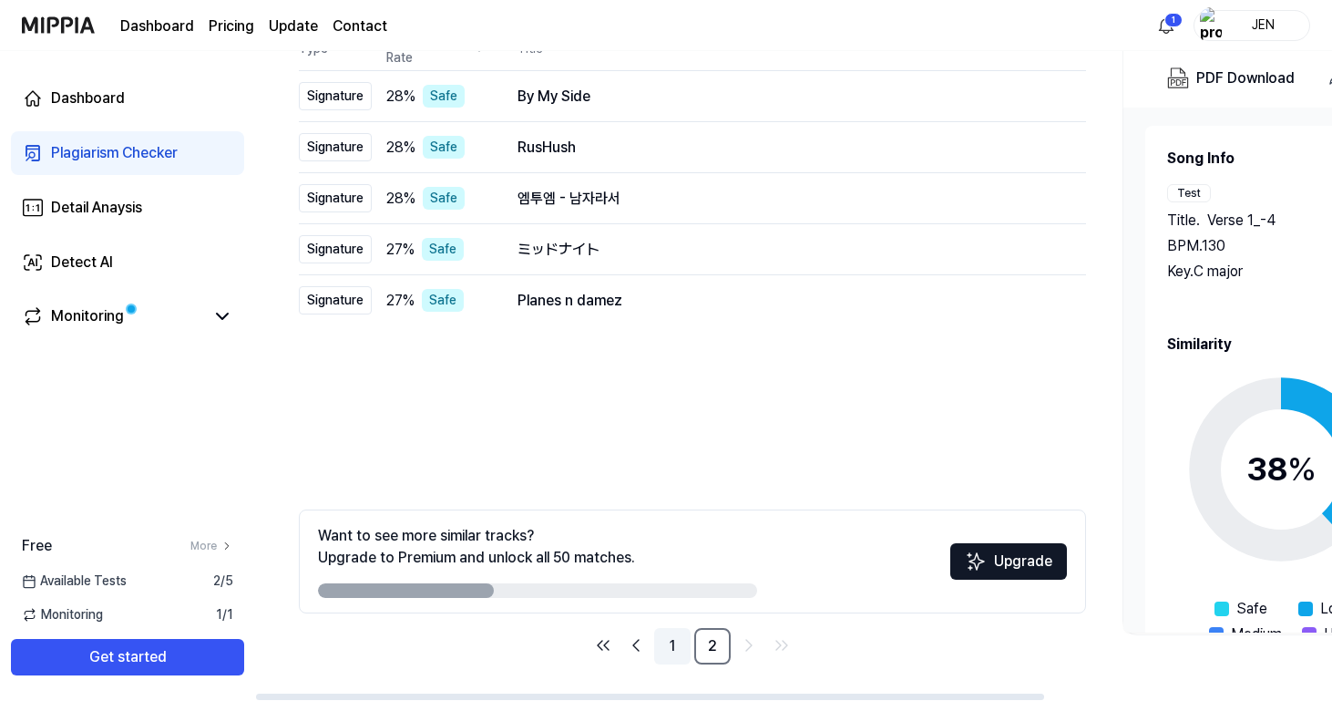
click at [669, 638] on link "1" at bounding box center [672, 646] width 36 height 36
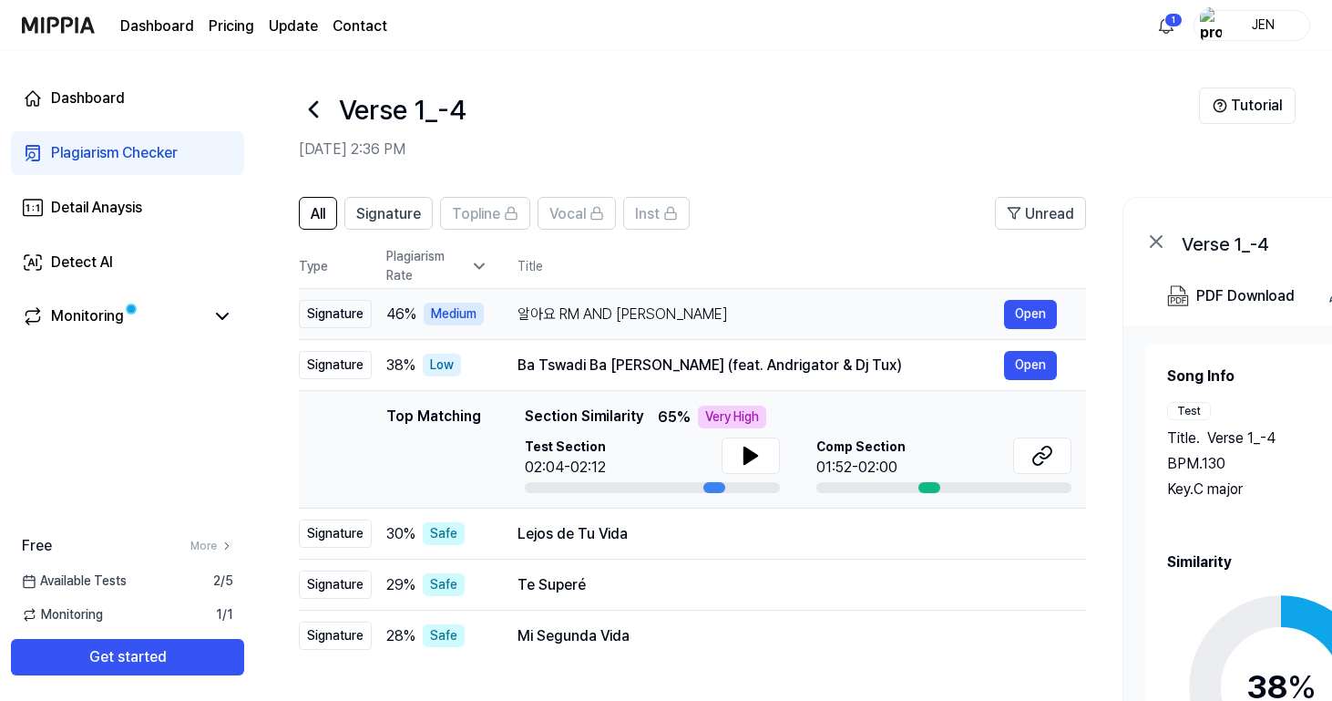
scroll to position [0, 0]
click at [563, 293] on td "알아요 RM AND JK Open" at bounding box center [788, 314] width 598 height 51
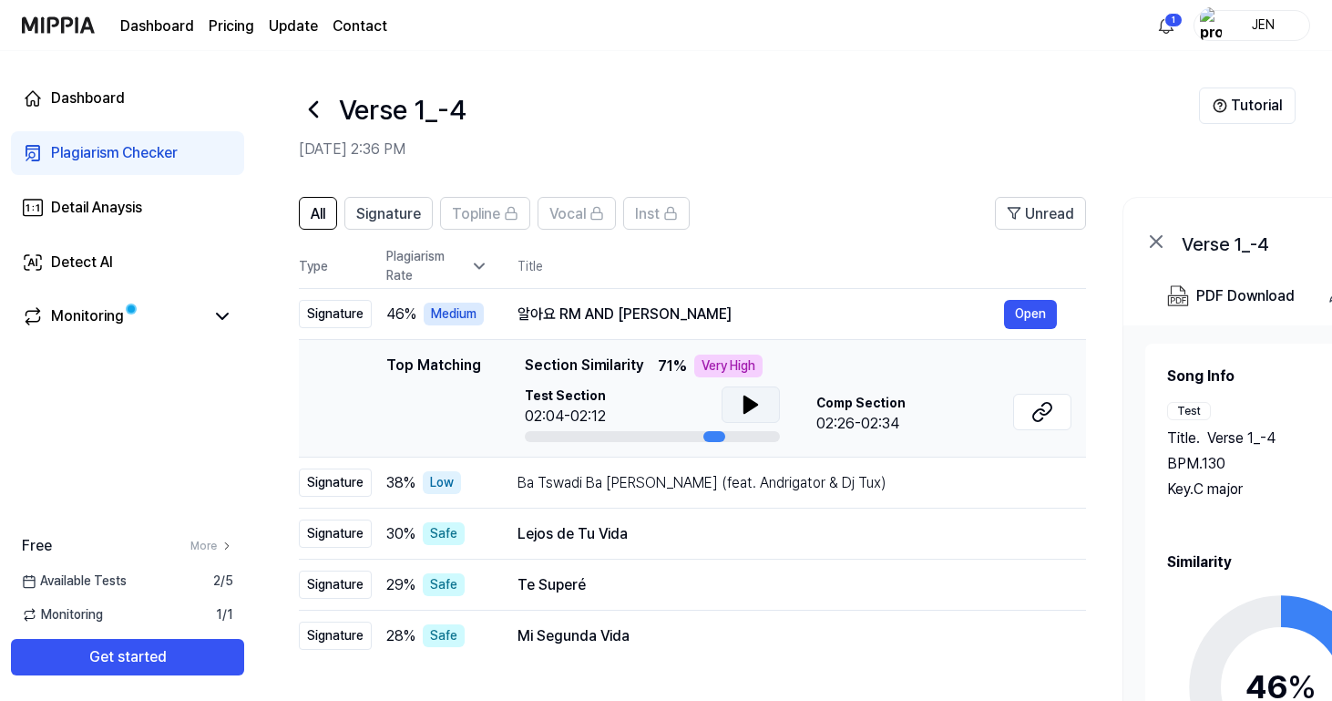
click at [730, 400] on button at bounding box center [751, 404] width 58 height 36
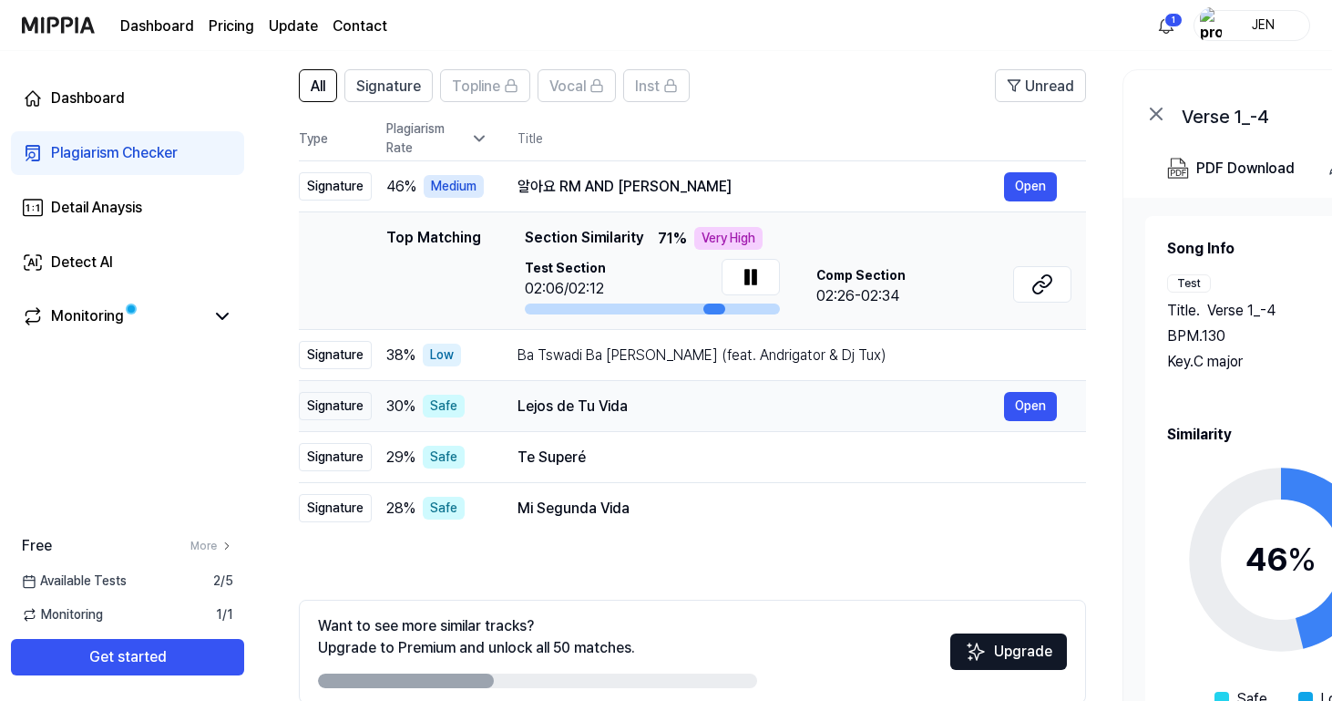
scroll to position [126, 0]
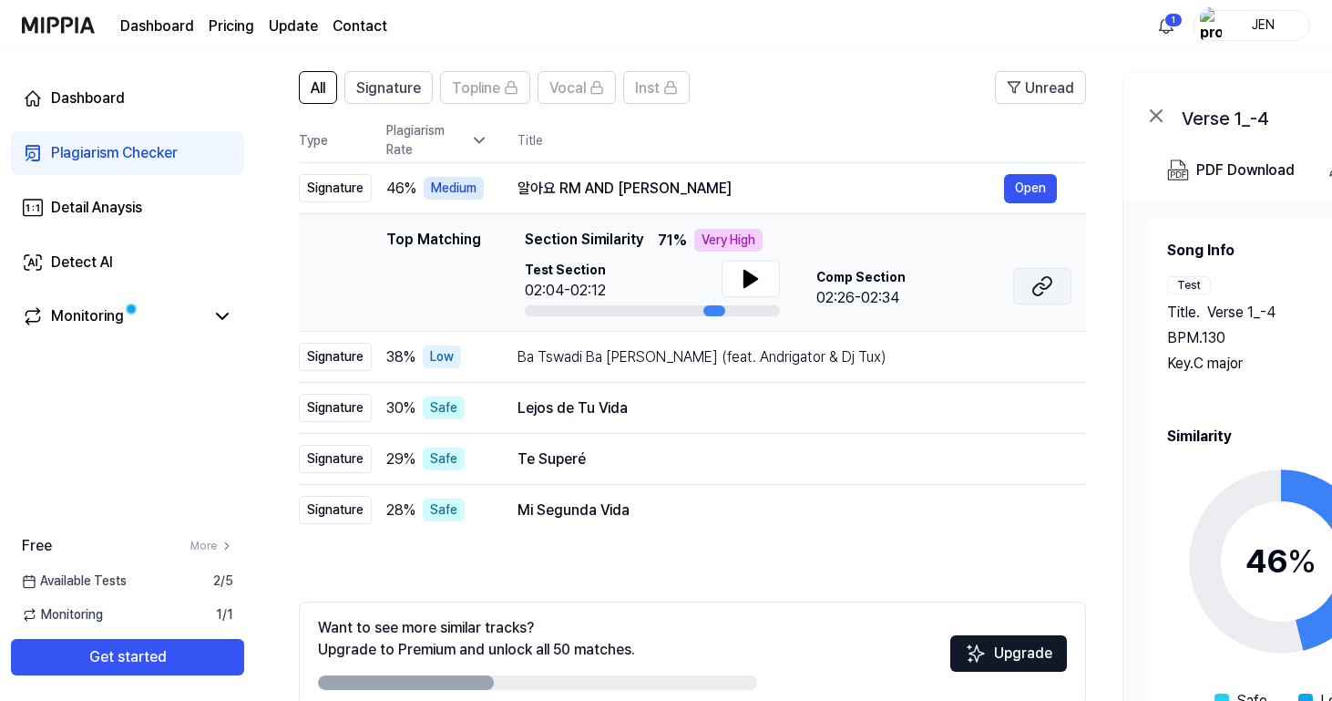
click at [1034, 280] on icon at bounding box center [1043, 286] width 22 height 22
click at [759, 268] on icon at bounding box center [751, 279] width 22 height 22
click at [747, 283] on icon at bounding box center [748, 279] width 4 height 15
click at [747, 283] on icon at bounding box center [751, 279] width 13 height 16
click at [748, 282] on icon at bounding box center [748, 279] width 4 height 15
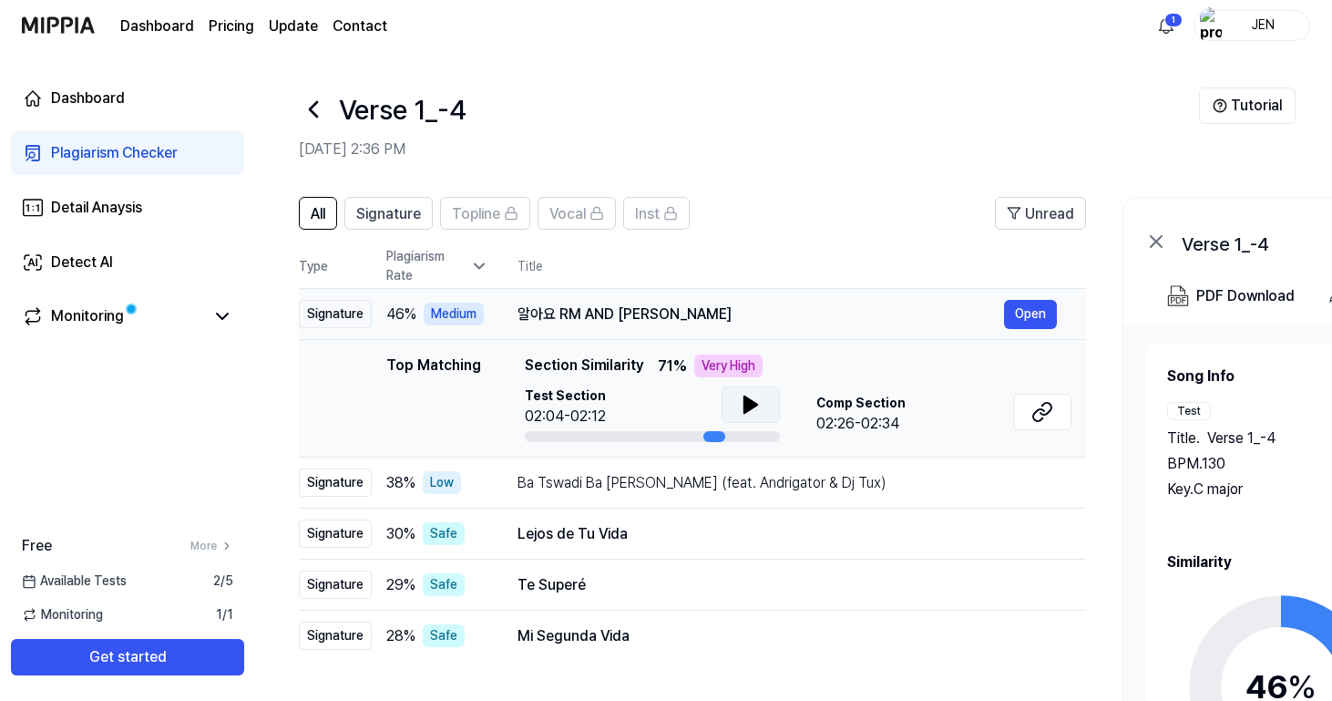
scroll to position [0, 0]
click at [494, 320] on td "알아요 RM AND JK Open" at bounding box center [788, 314] width 598 height 51
click at [945, 201] on header "All Signature Topline Vocal Inst Unread" at bounding box center [692, 220] width 787 height 47
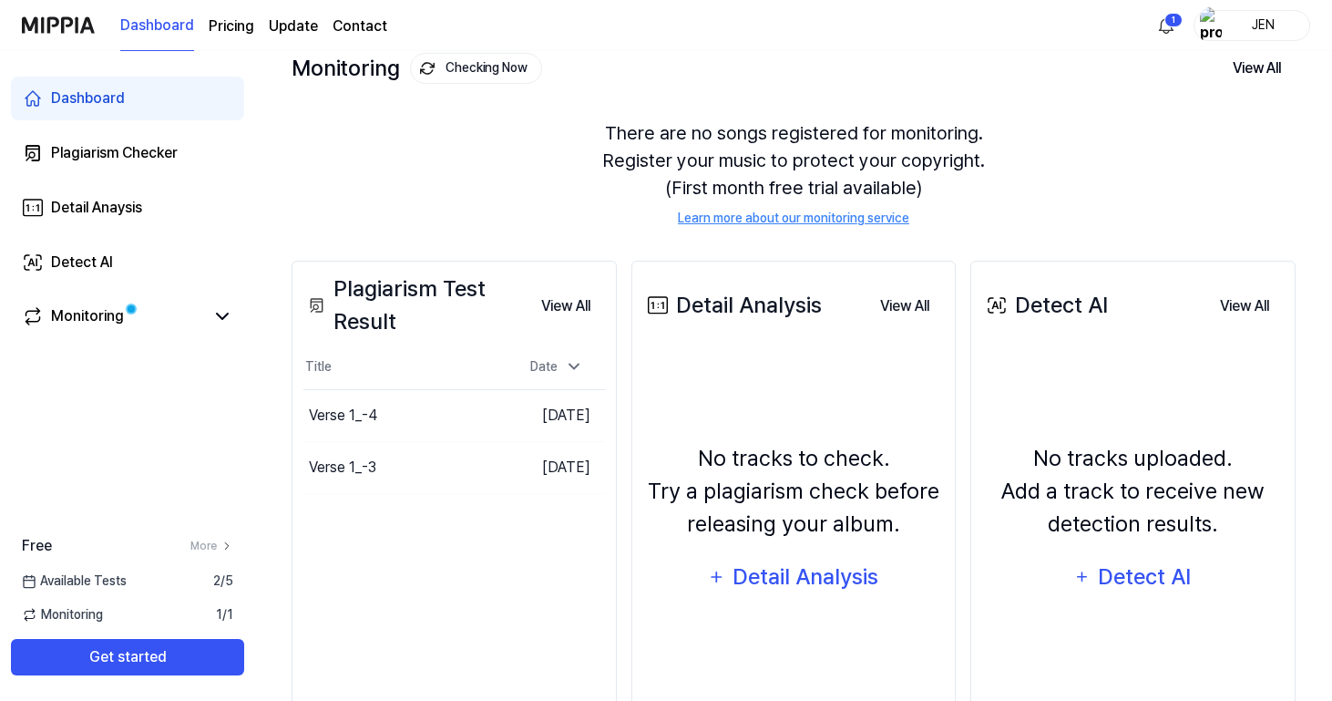
scroll to position [172, 0]
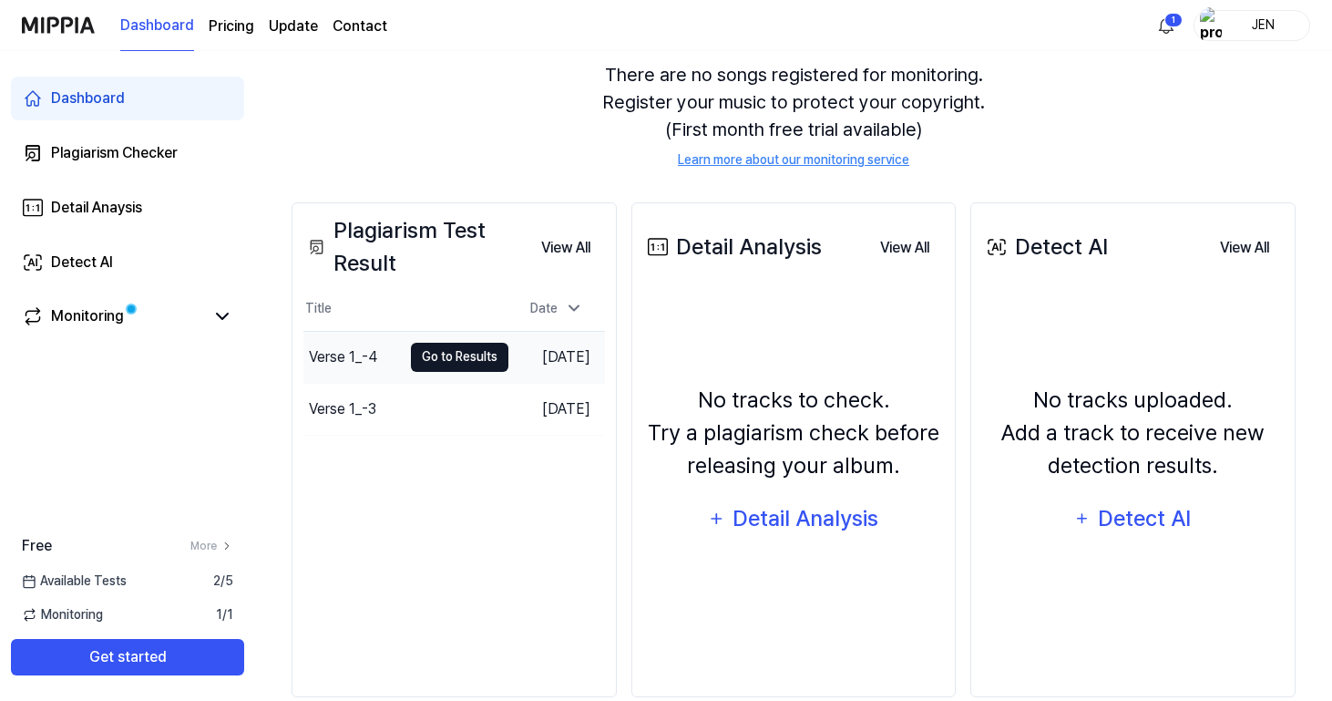
click at [456, 357] on button "Go to Results" at bounding box center [460, 357] width 98 height 29
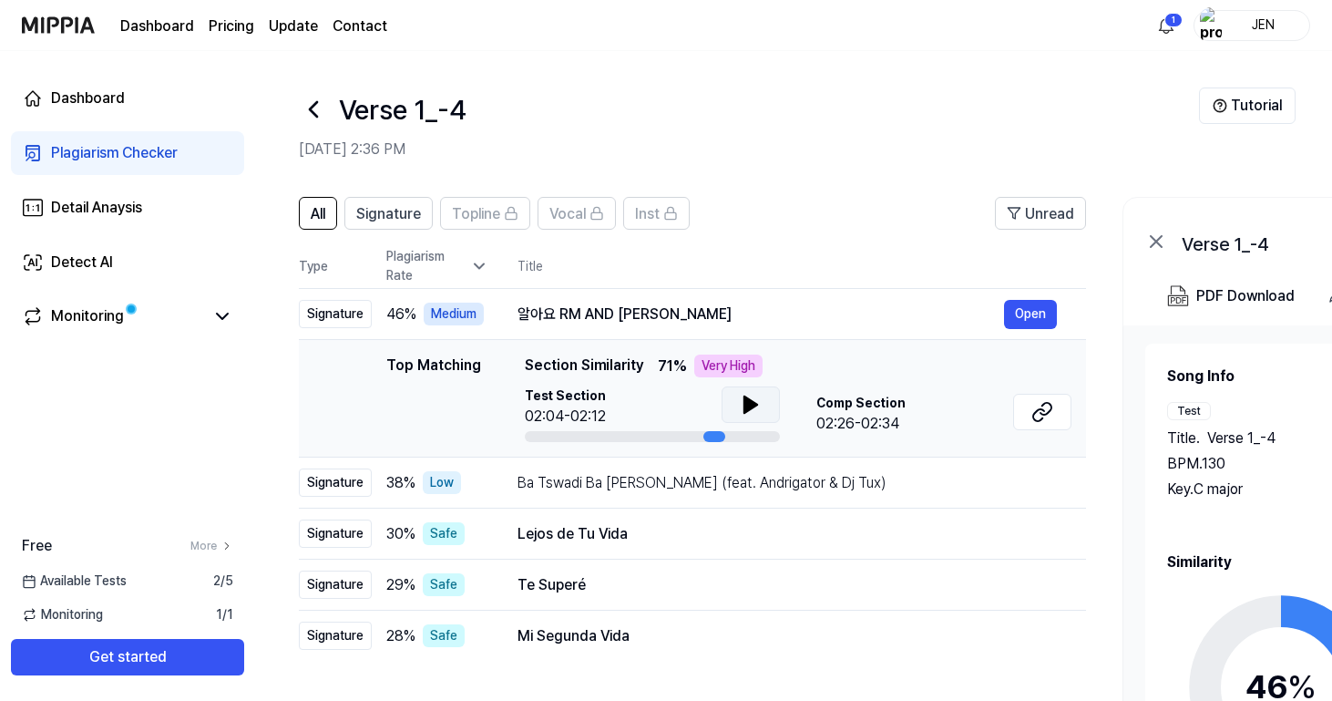
click at [748, 412] on icon at bounding box center [751, 405] width 22 height 22
click at [753, 407] on icon at bounding box center [755, 404] width 4 height 15
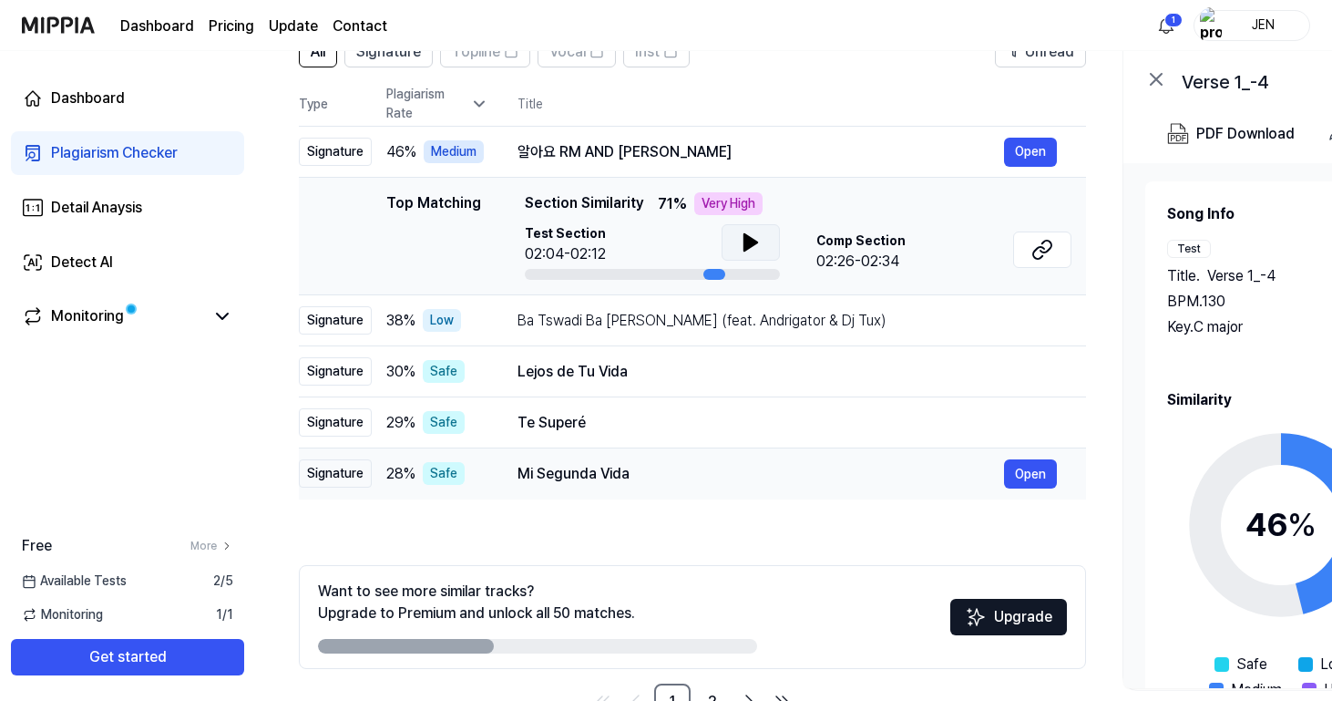
click at [676, 458] on td "Mi Segunda Vida Open" at bounding box center [788, 473] width 598 height 51
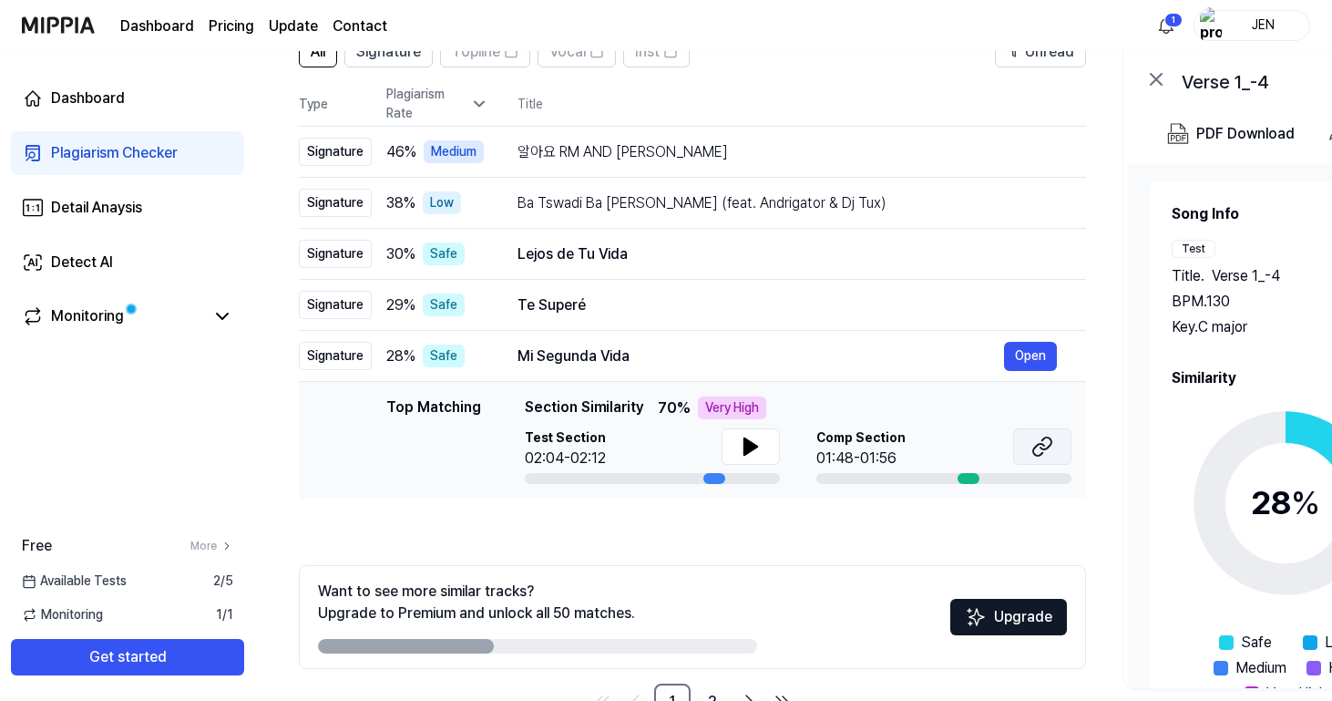
click at [1039, 447] on icon at bounding box center [1043, 447] width 22 height 22
click at [756, 444] on icon at bounding box center [751, 447] width 22 height 22
click at [756, 445] on icon at bounding box center [751, 447] width 22 height 22
click at [705, 689] on link "2" at bounding box center [712, 702] width 36 height 36
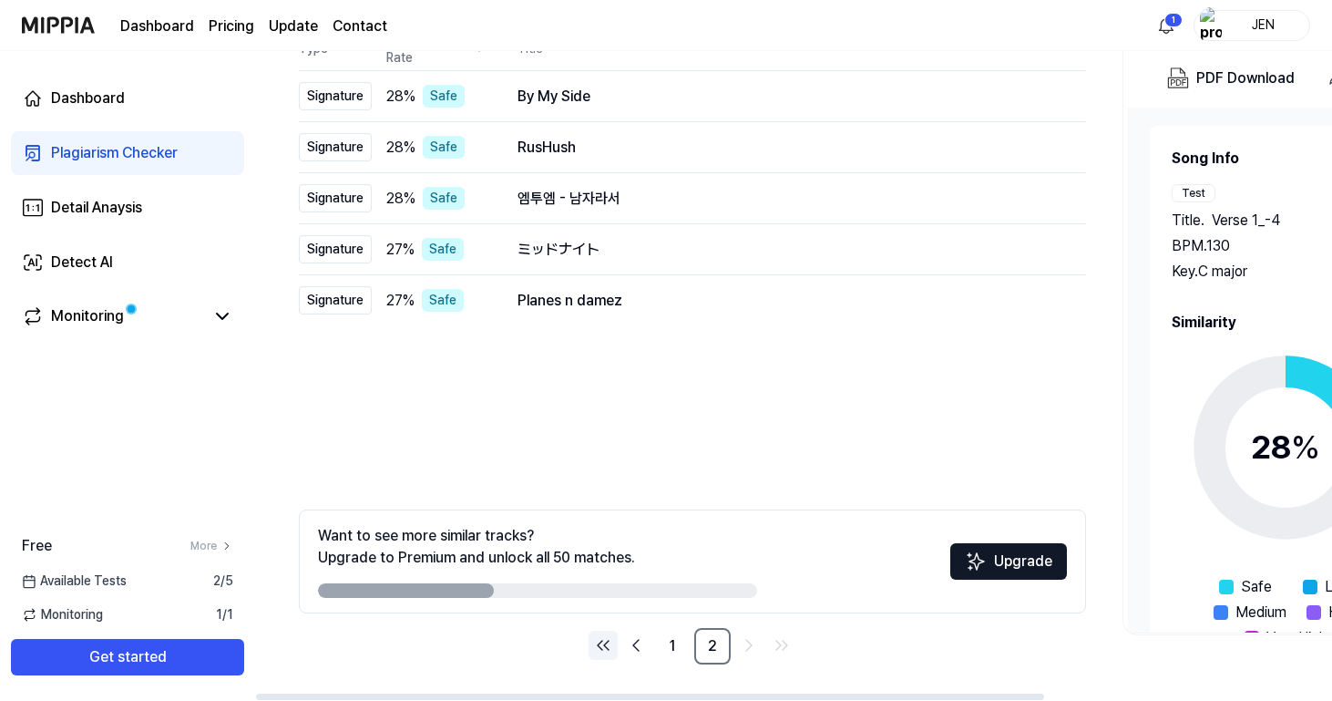
scroll to position [218, 0]
click at [673, 642] on link "1" at bounding box center [672, 646] width 36 height 36
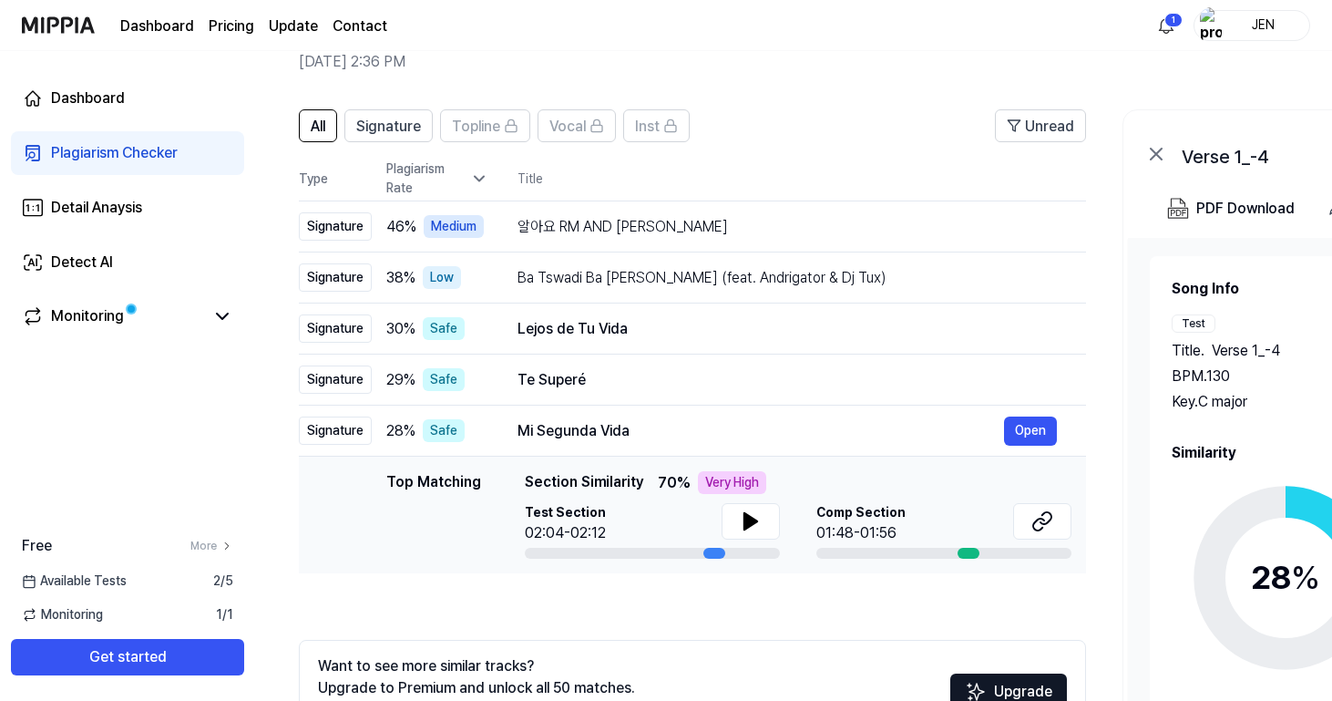
scroll to position [86, 0]
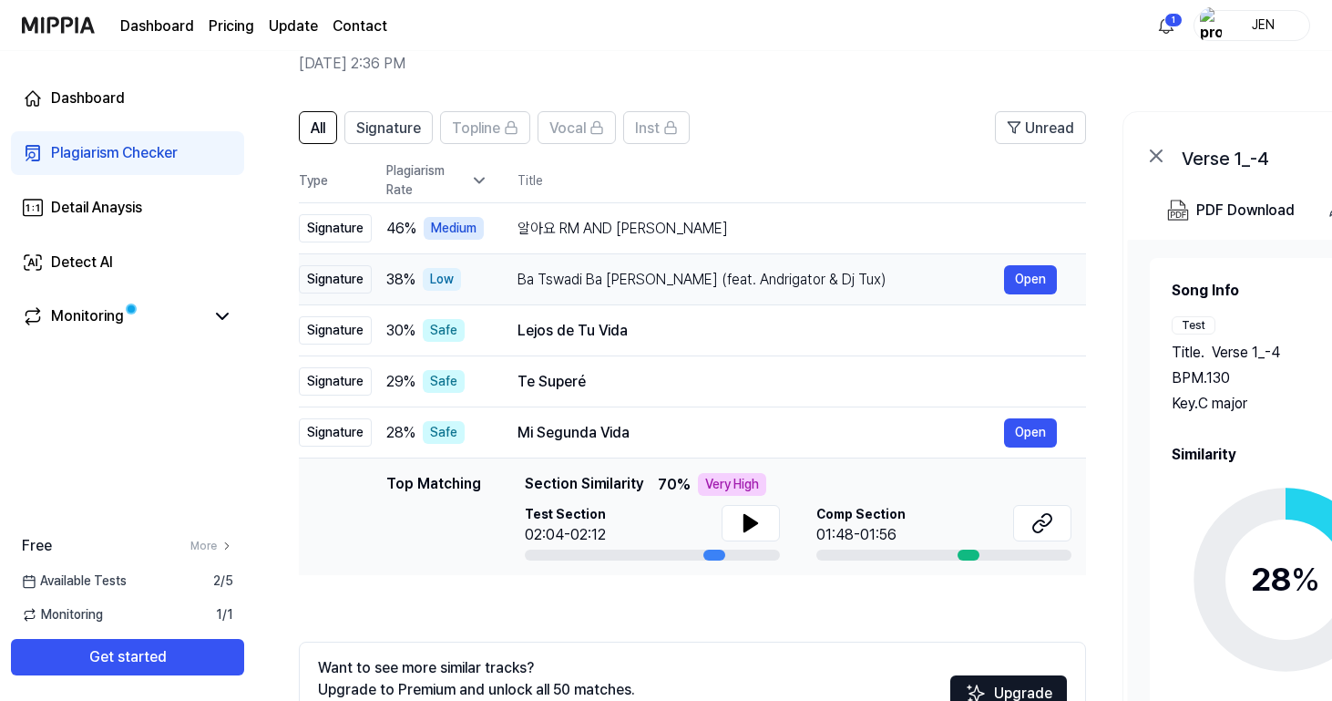
click at [529, 286] on div "Ba Tswadi Ba [PERSON_NAME] (feat. Andrigator & Dj Tux)" at bounding box center [761, 280] width 487 height 22
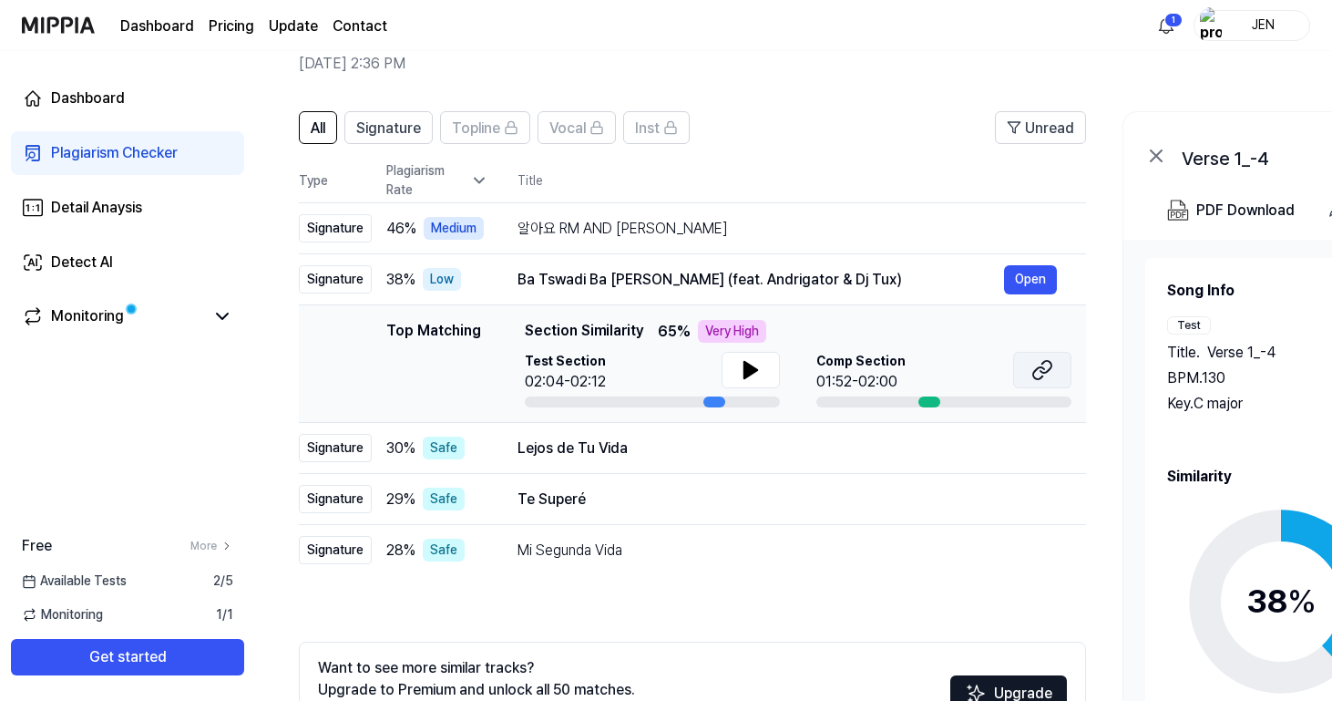
click at [1030, 378] on button at bounding box center [1042, 370] width 58 height 36
click at [765, 359] on button at bounding box center [751, 370] width 58 height 36
click at [758, 364] on icon at bounding box center [751, 370] width 22 height 22
click at [758, 353] on button at bounding box center [751, 370] width 58 height 36
click at [754, 368] on icon at bounding box center [751, 370] width 13 height 16
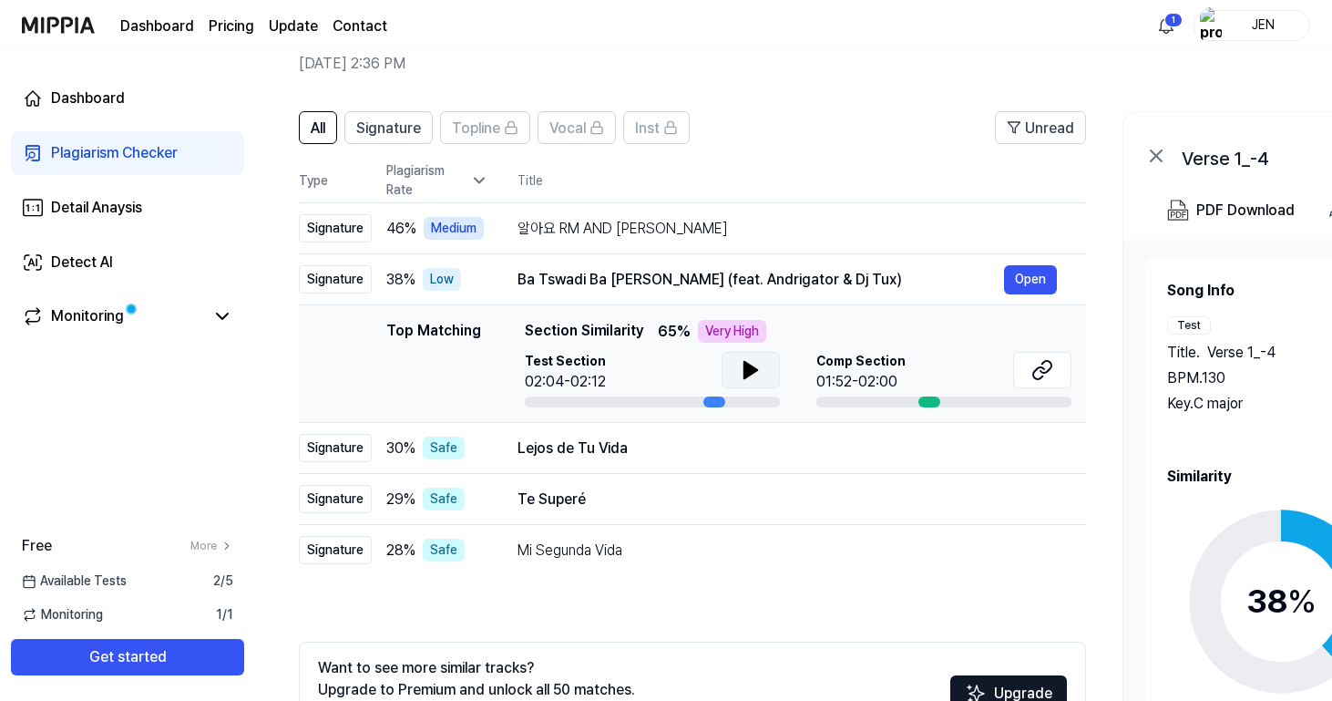
click at [756, 361] on icon at bounding box center [751, 370] width 22 height 22
click at [754, 365] on icon at bounding box center [755, 370] width 4 height 15
click at [675, 236] on div "알아요 RM AND [PERSON_NAME]" at bounding box center [761, 229] width 487 height 22
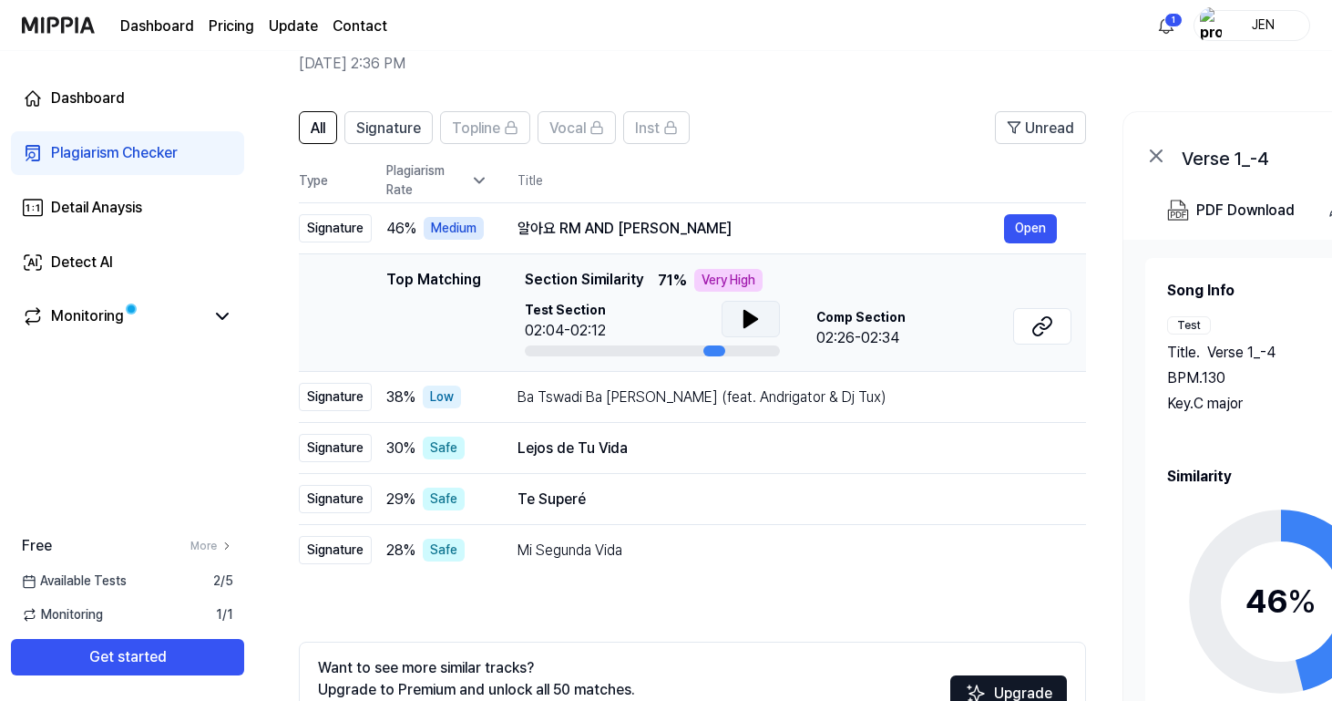
click at [752, 335] on button at bounding box center [751, 319] width 58 height 36
click at [1024, 318] on button at bounding box center [1042, 326] width 58 height 36
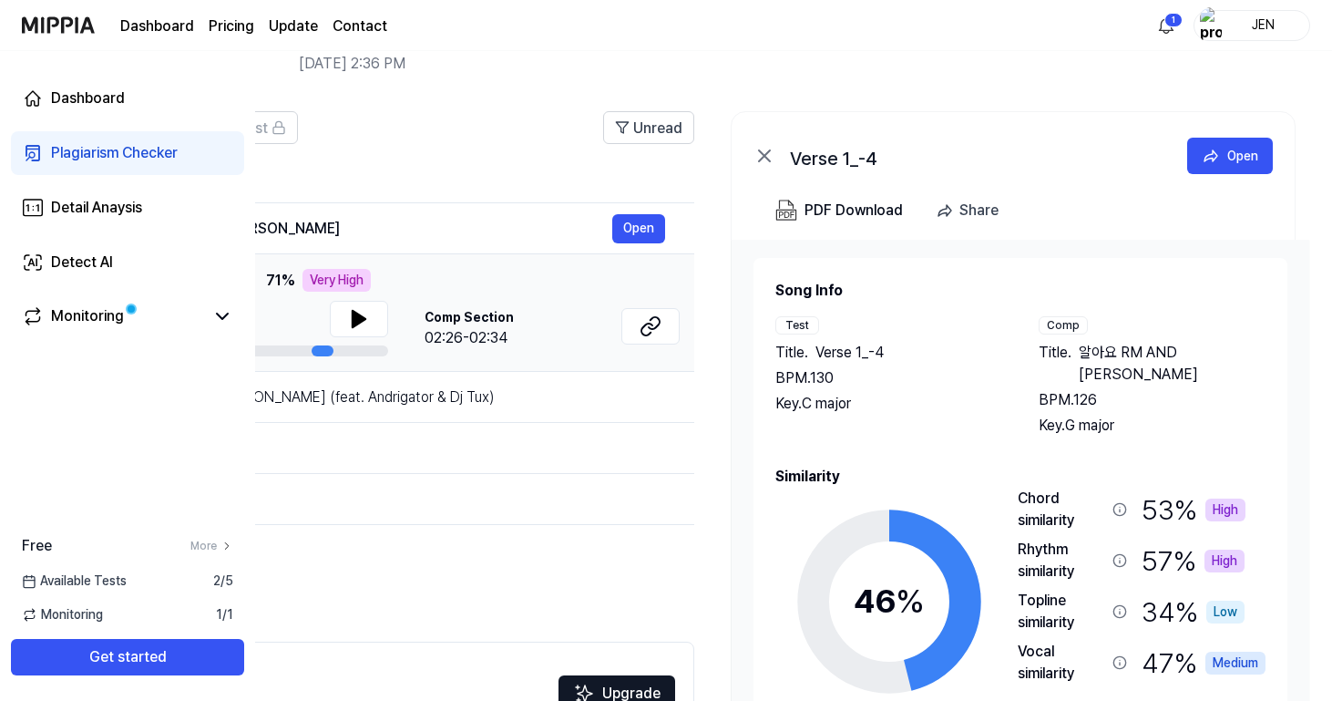
scroll to position [0, 392]
click at [839, 214] on div "PDF Download" at bounding box center [854, 211] width 98 height 24
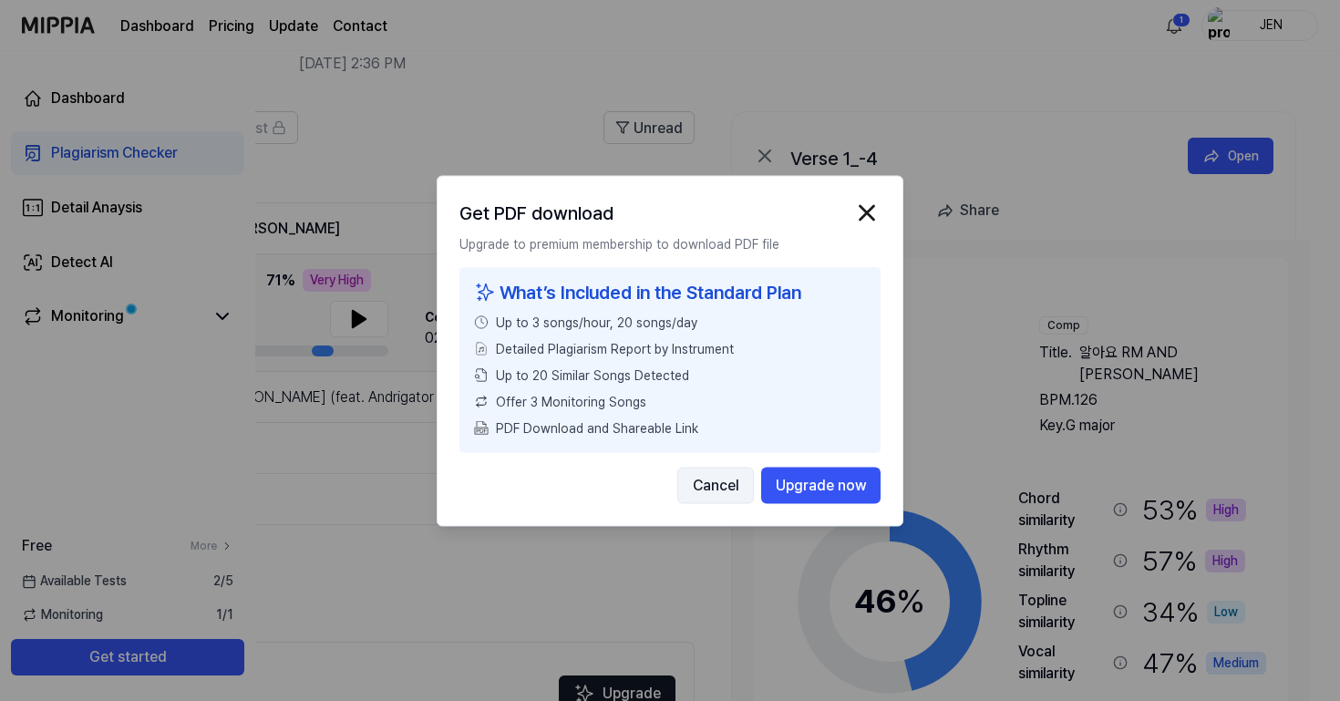
click at [705, 484] on button "Cancel" at bounding box center [715, 485] width 77 height 36
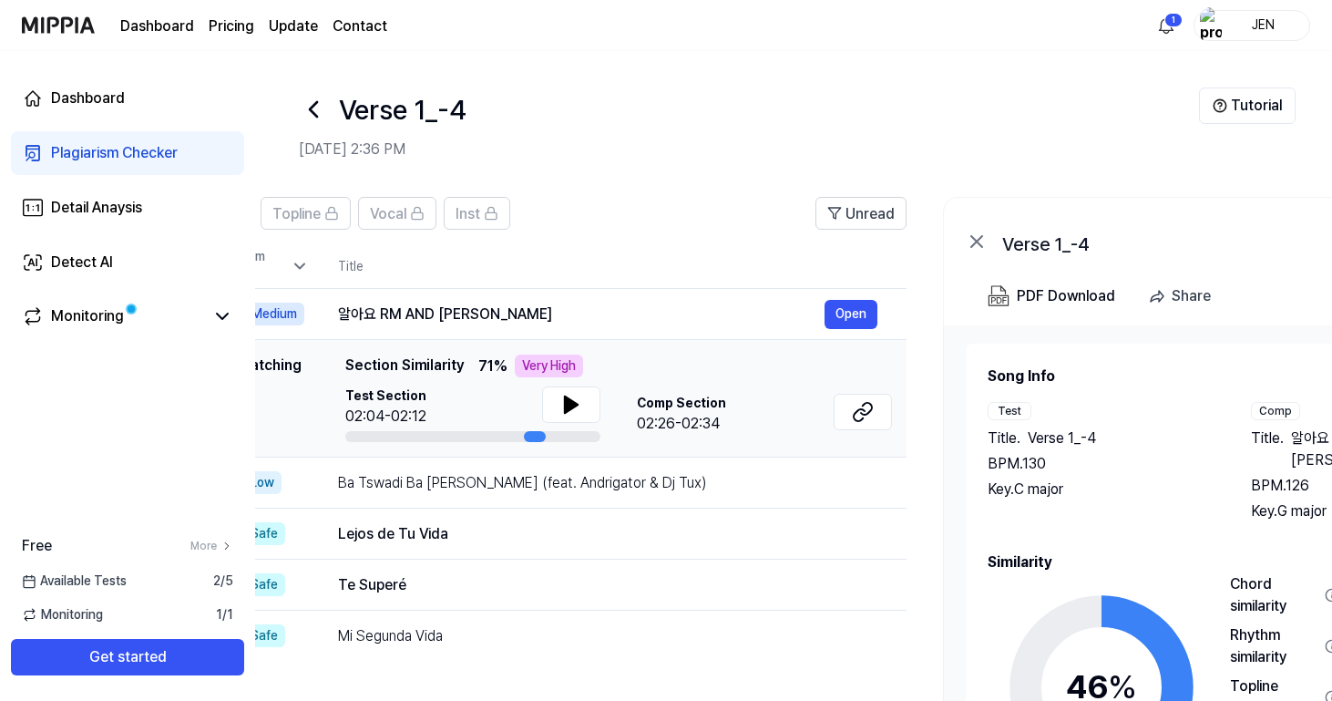
scroll to position [0, 0]
click at [575, 388] on button at bounding box center [571, 404] width 58 height 36
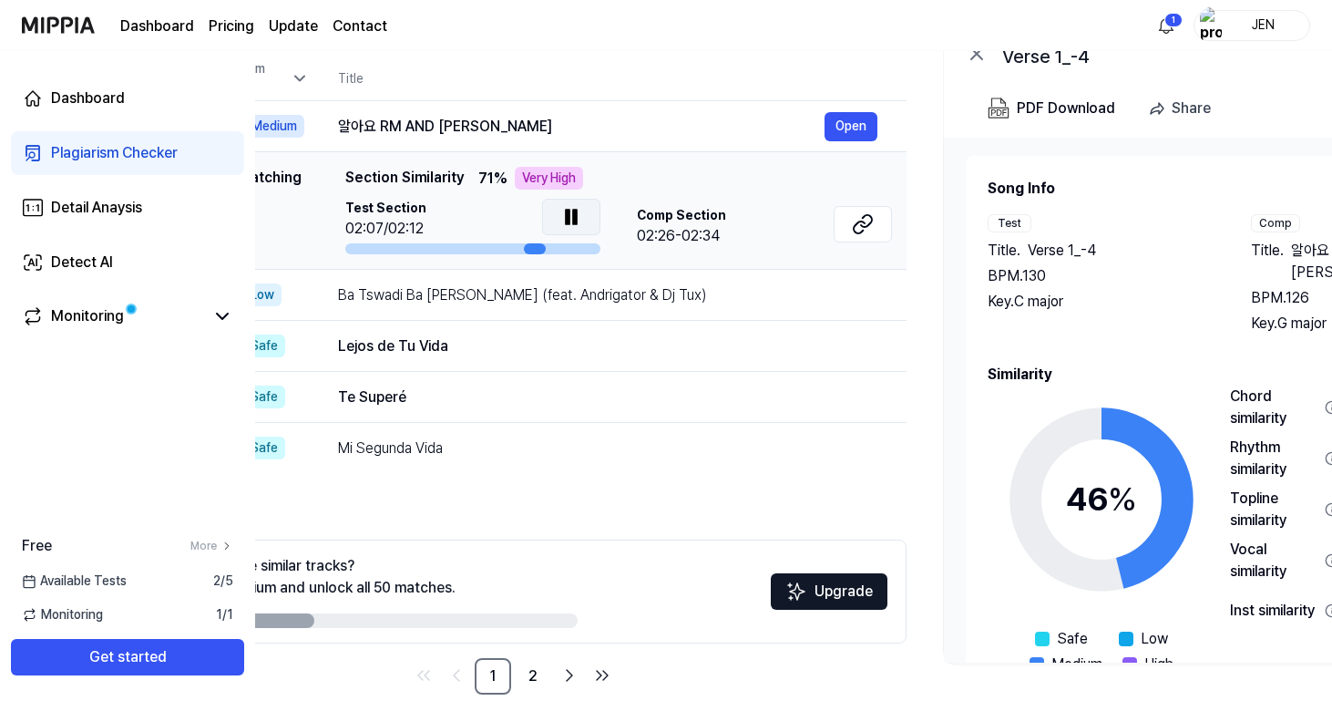
scroll to position [188, 0]
click at [578, 221] on icon at bounding box center [572, 217] width 22 height 22
